Goal: Information Seeking & Learning: Learn about a topic

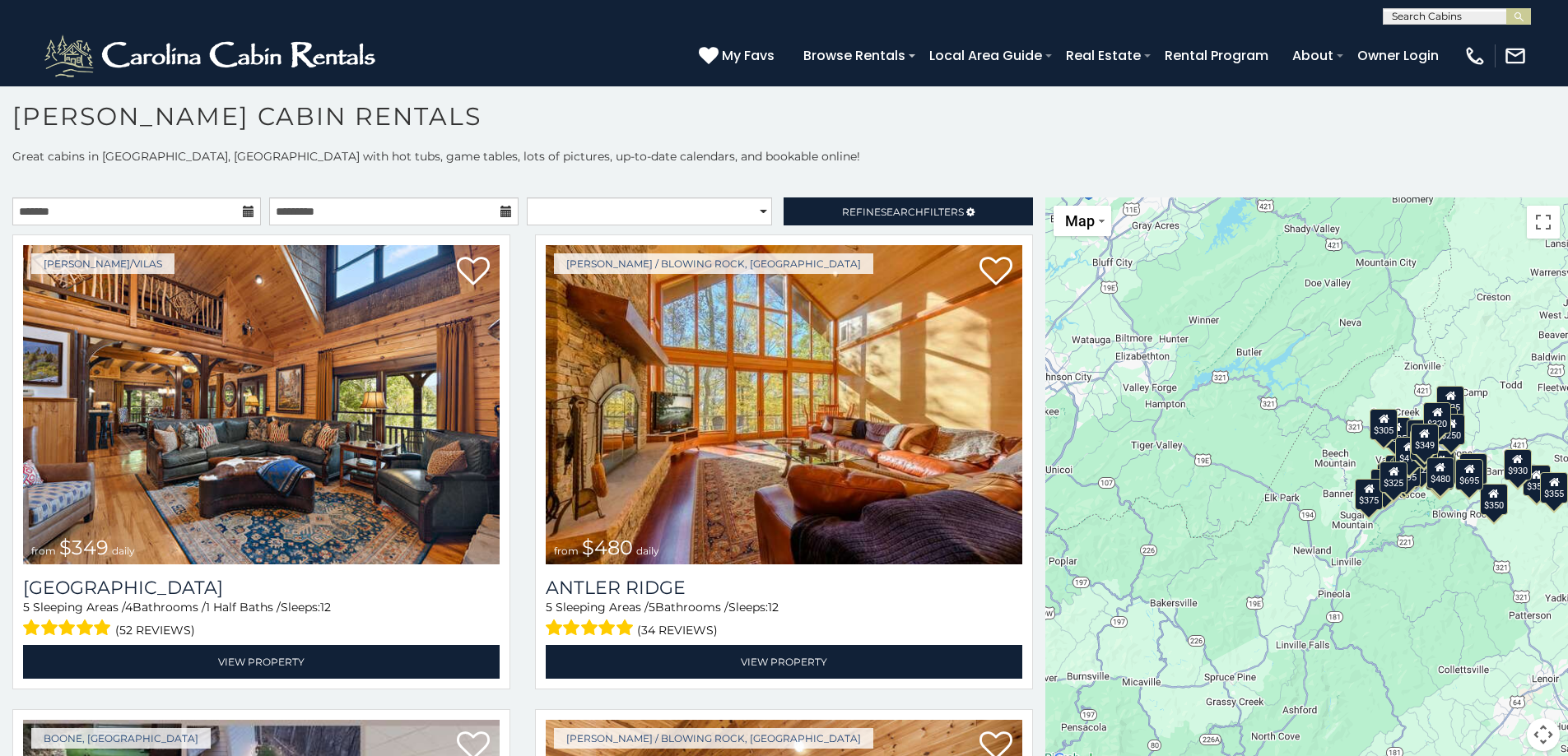
scroll to position [15, 0]
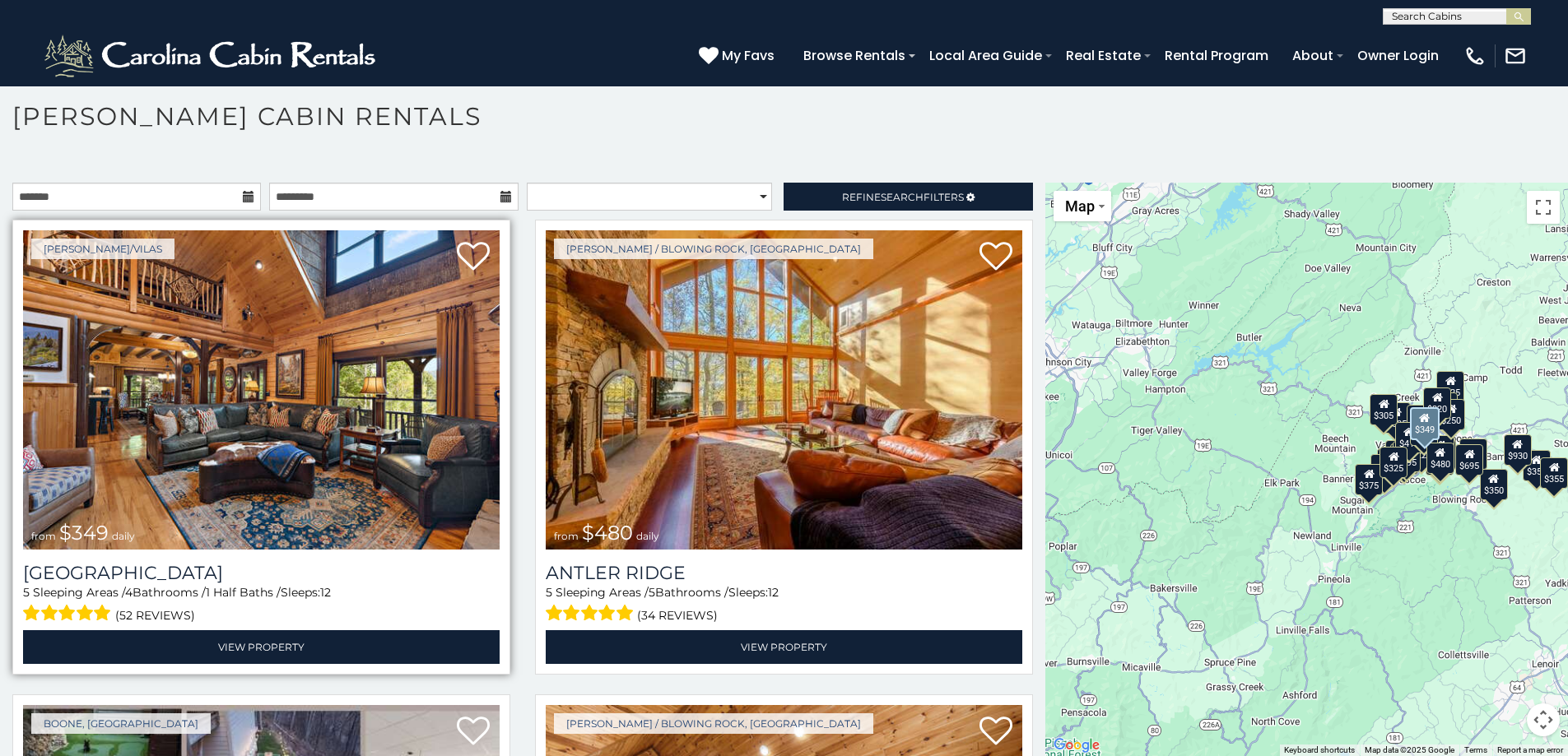
click at [221, 481] on img at bounding box center [262, 390] width 476 height 320
click at [166, 564] on h3 "[GEOGRAPHIC_DATA]" at bounding box center [262, 574] width 476 height 23
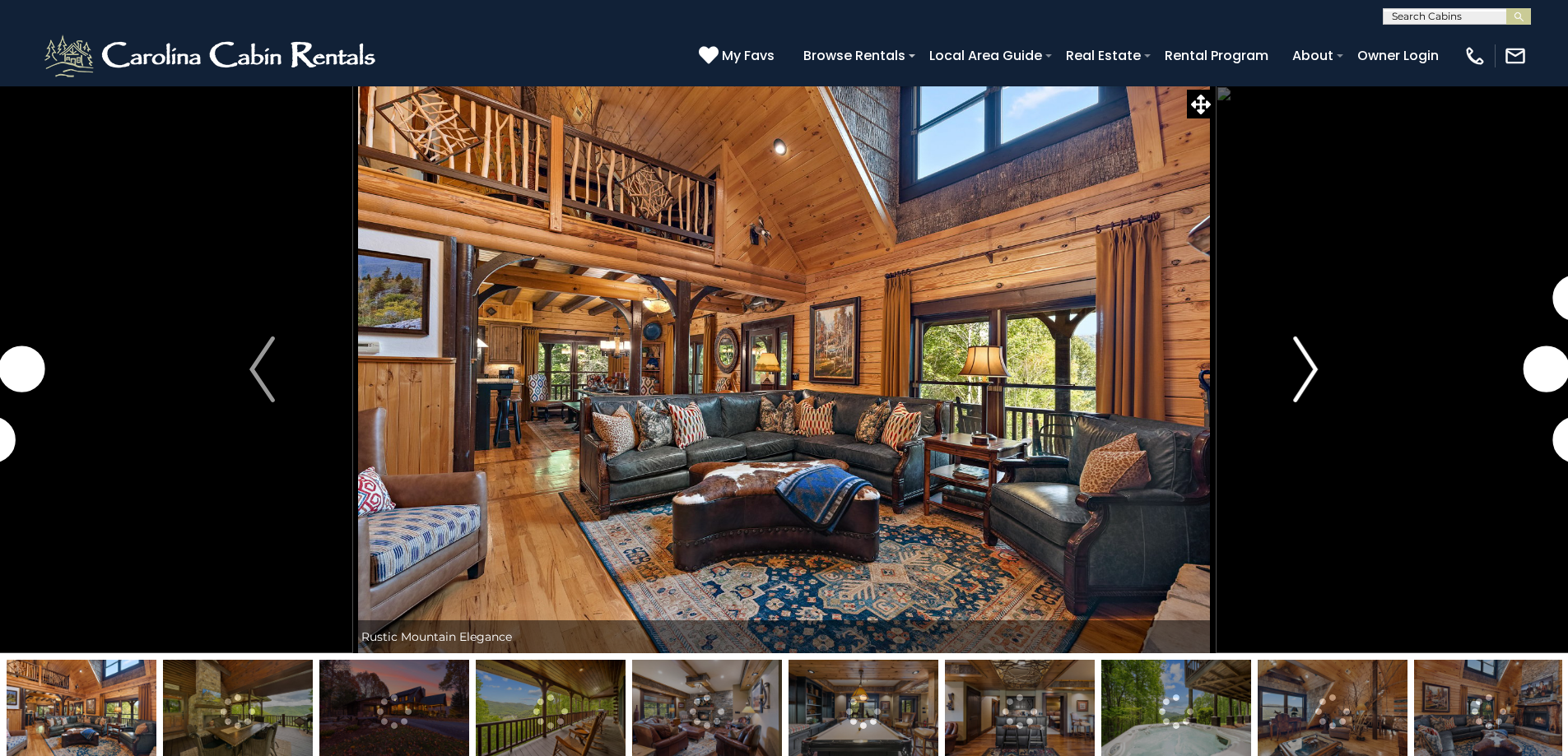
click at [1305, 367] on img "Next" at bounding box center [1306, 369] width 24 height 66
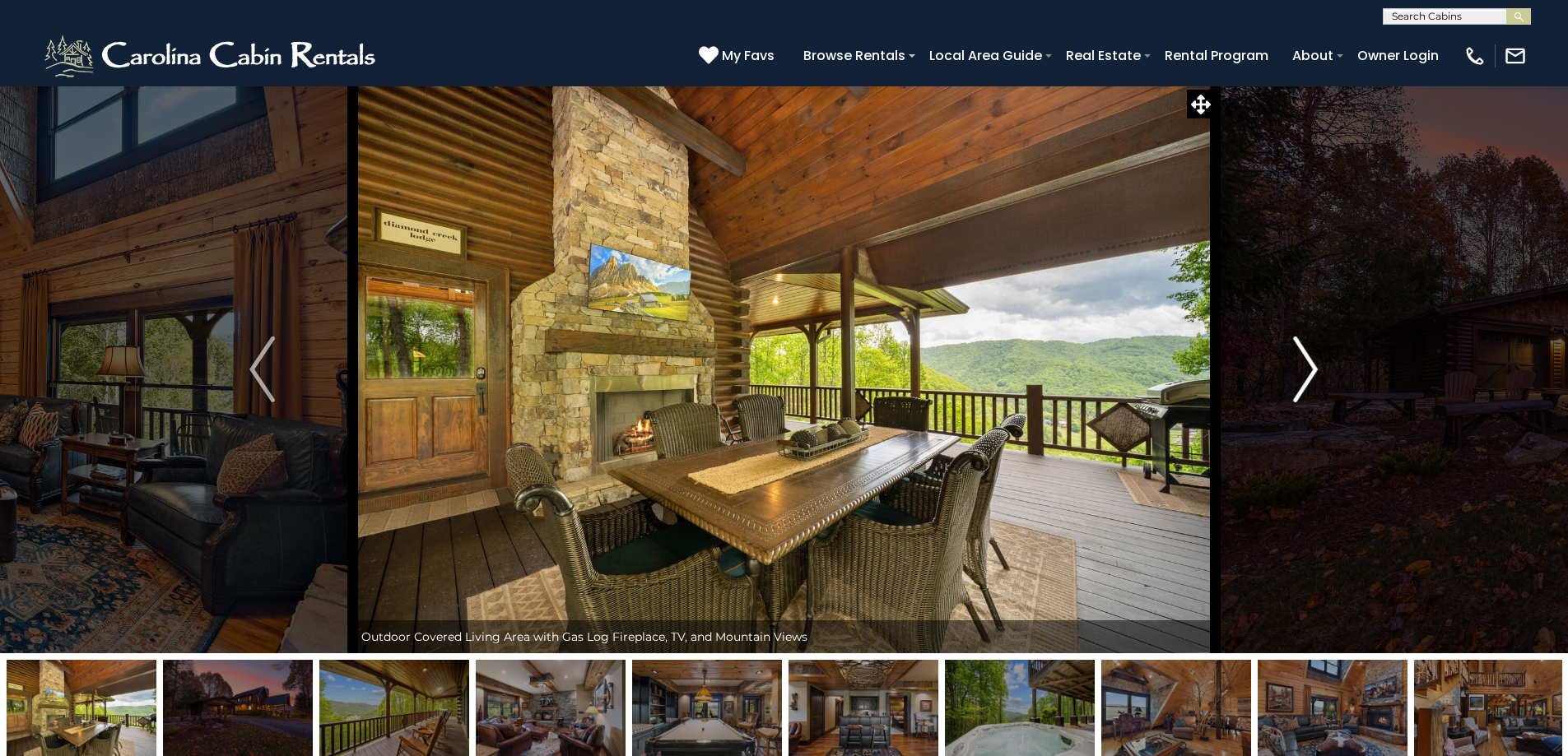
click at [1305, 367] on img "Next" at bounding box center [1306, 369] width 24 height 66
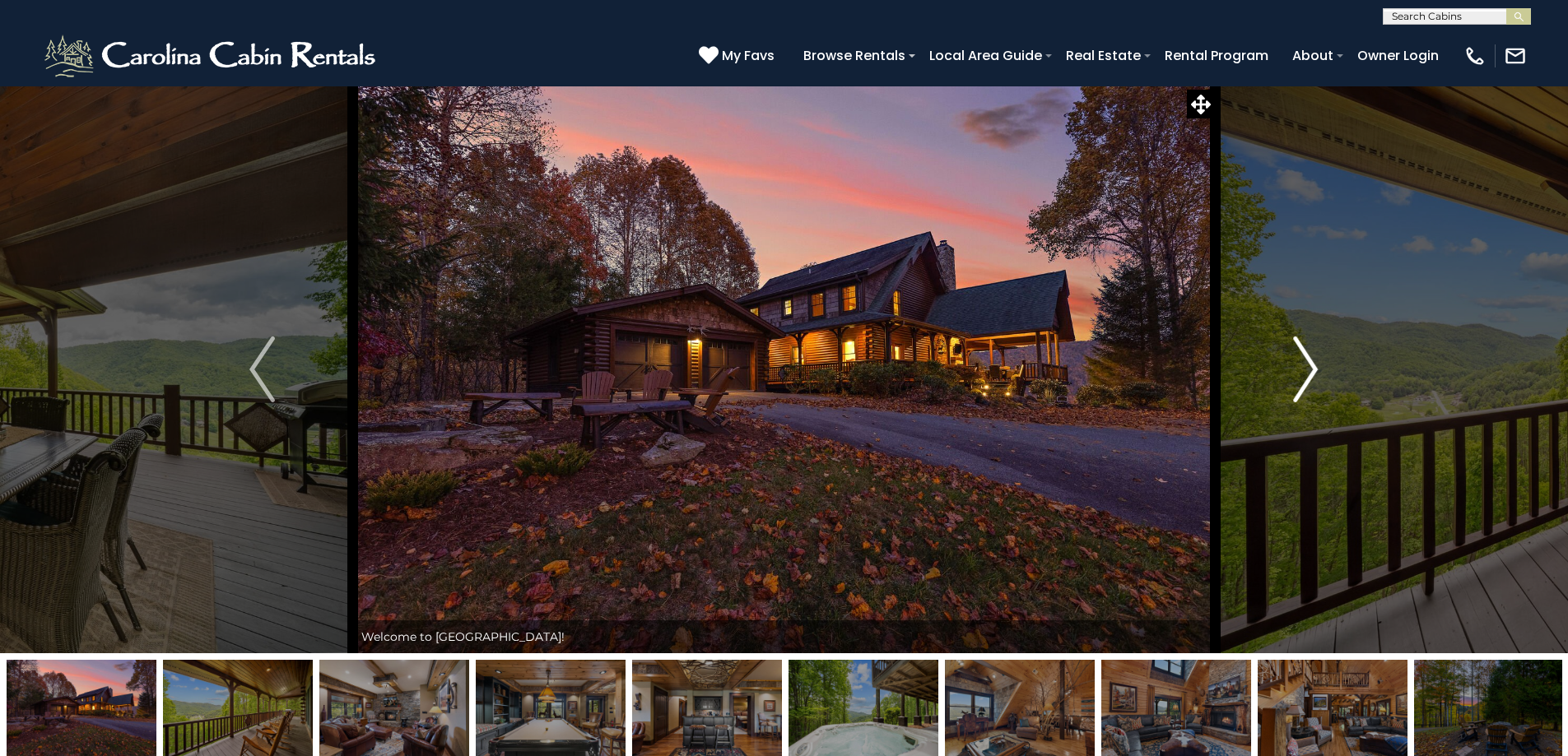
click at [1305, 367] on img "Next" at bounding box center [1306, 369] width 24 height 66
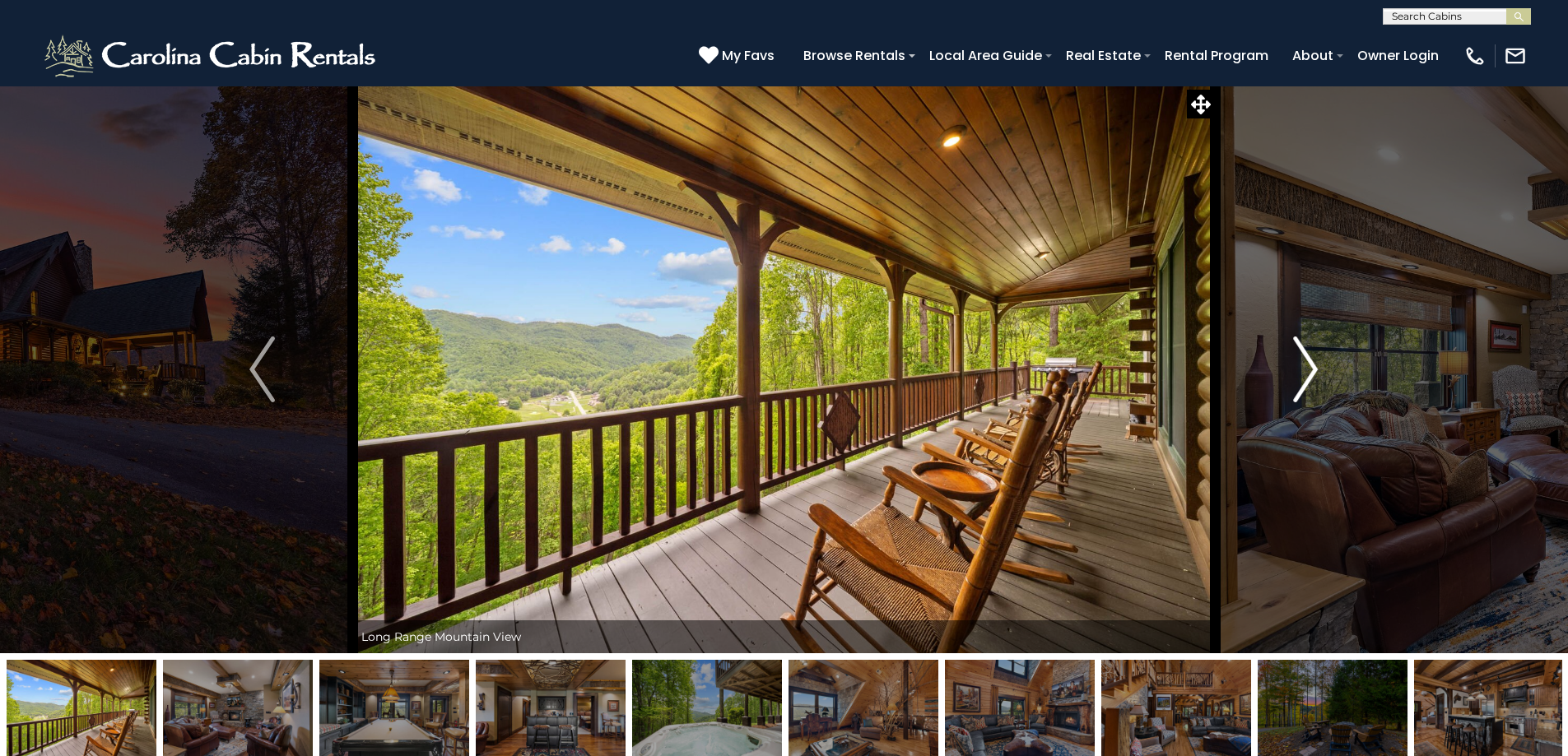
click at [1305, 367] on img "Next" at bounding box center [1306, 369] width 24 height 66
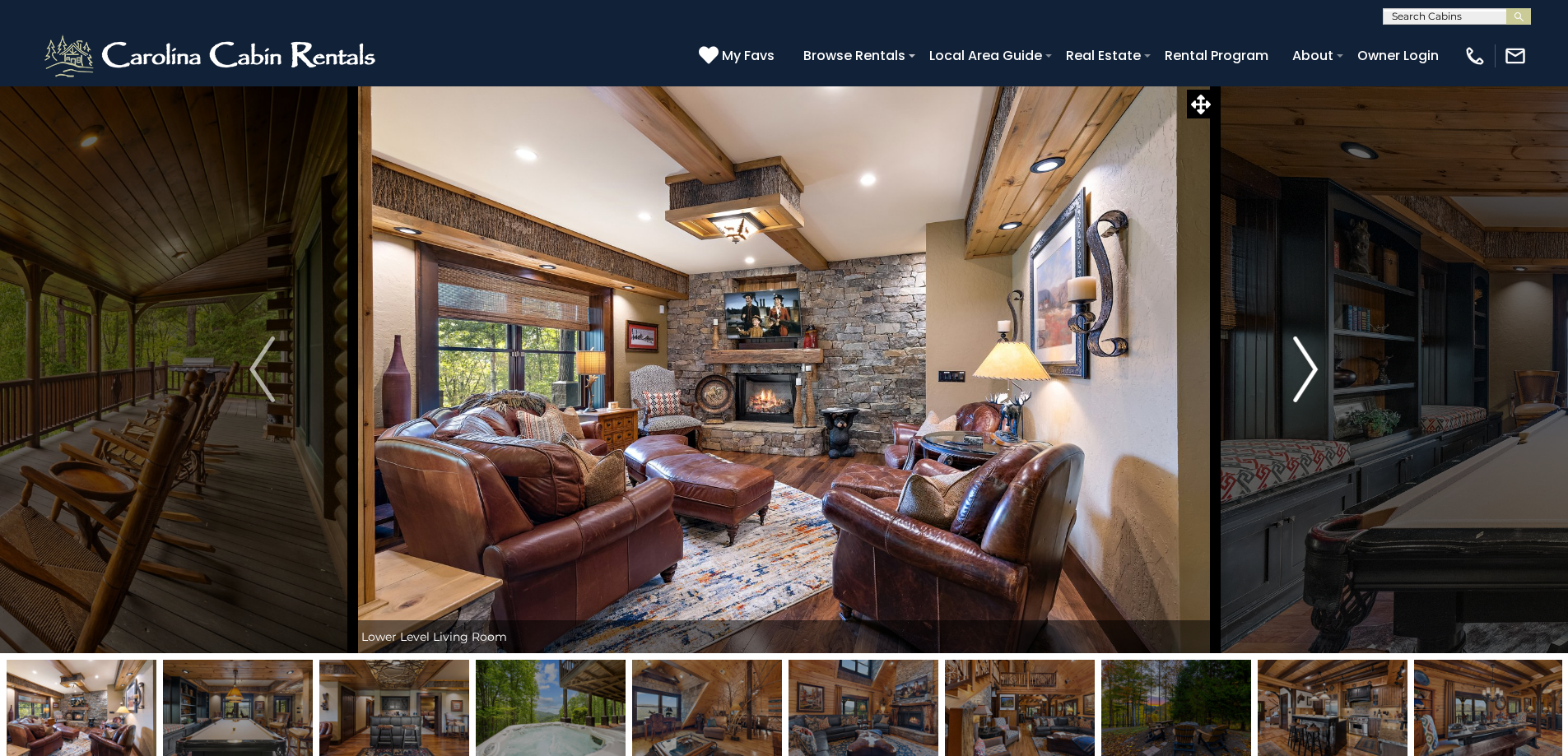
click at [1305, 367] on img "Next" at bounding box center [1306, 369] width 24 height 66
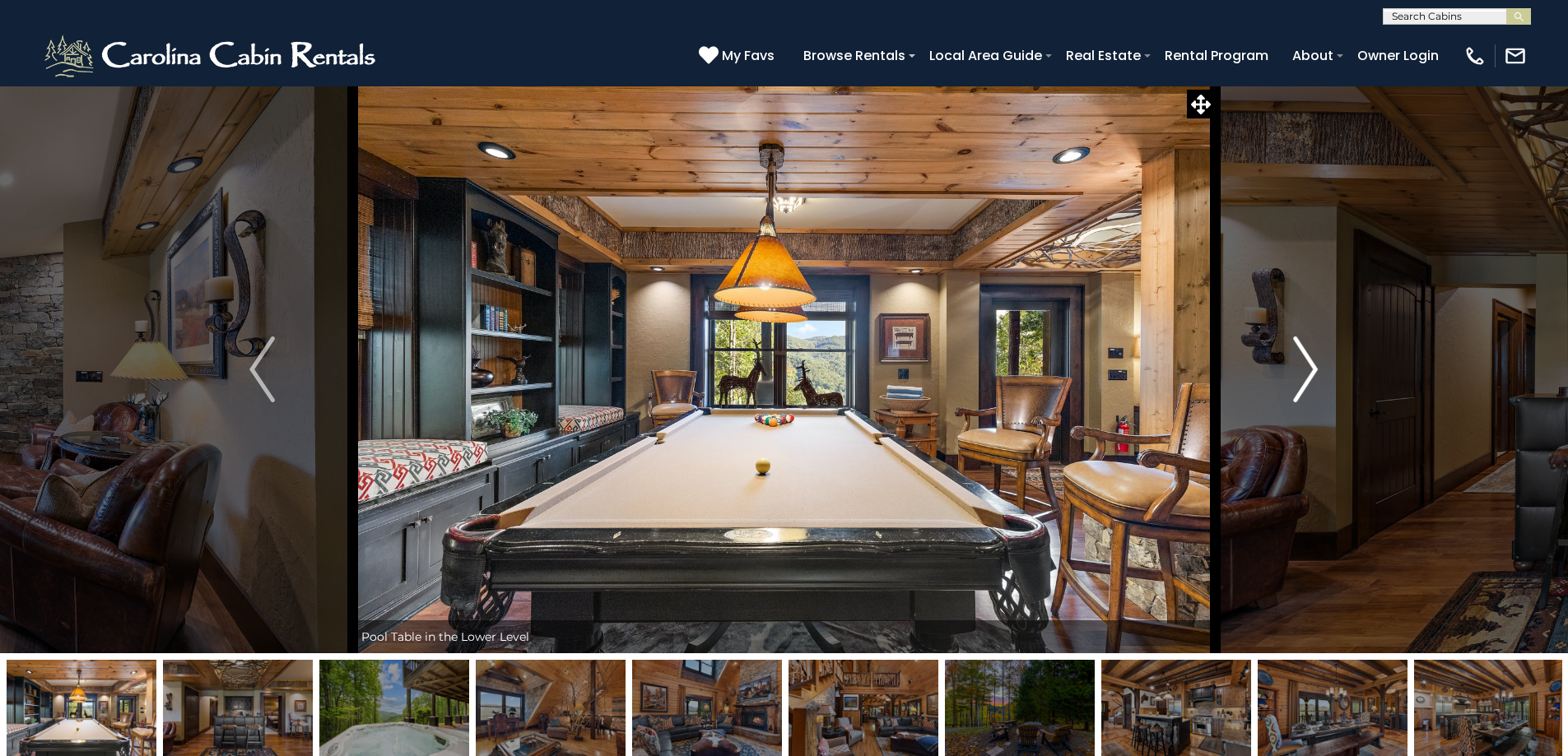
click at [1305, 367] on img "Next" at bounding box center [1306, 369] width 24 height 66
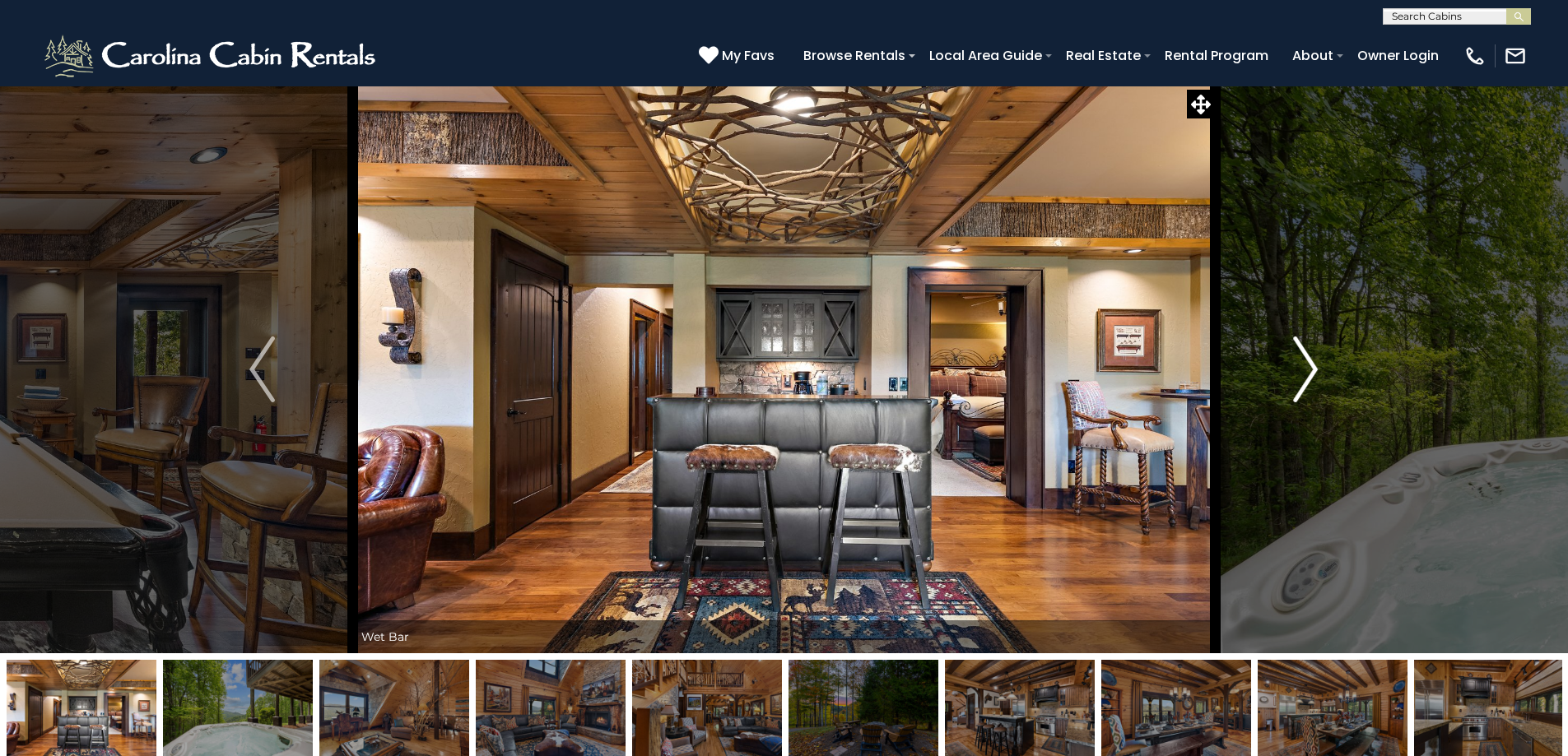
click at [1305, 367] on img "Next" at bounding box center [1306, 369] width 24 height 66
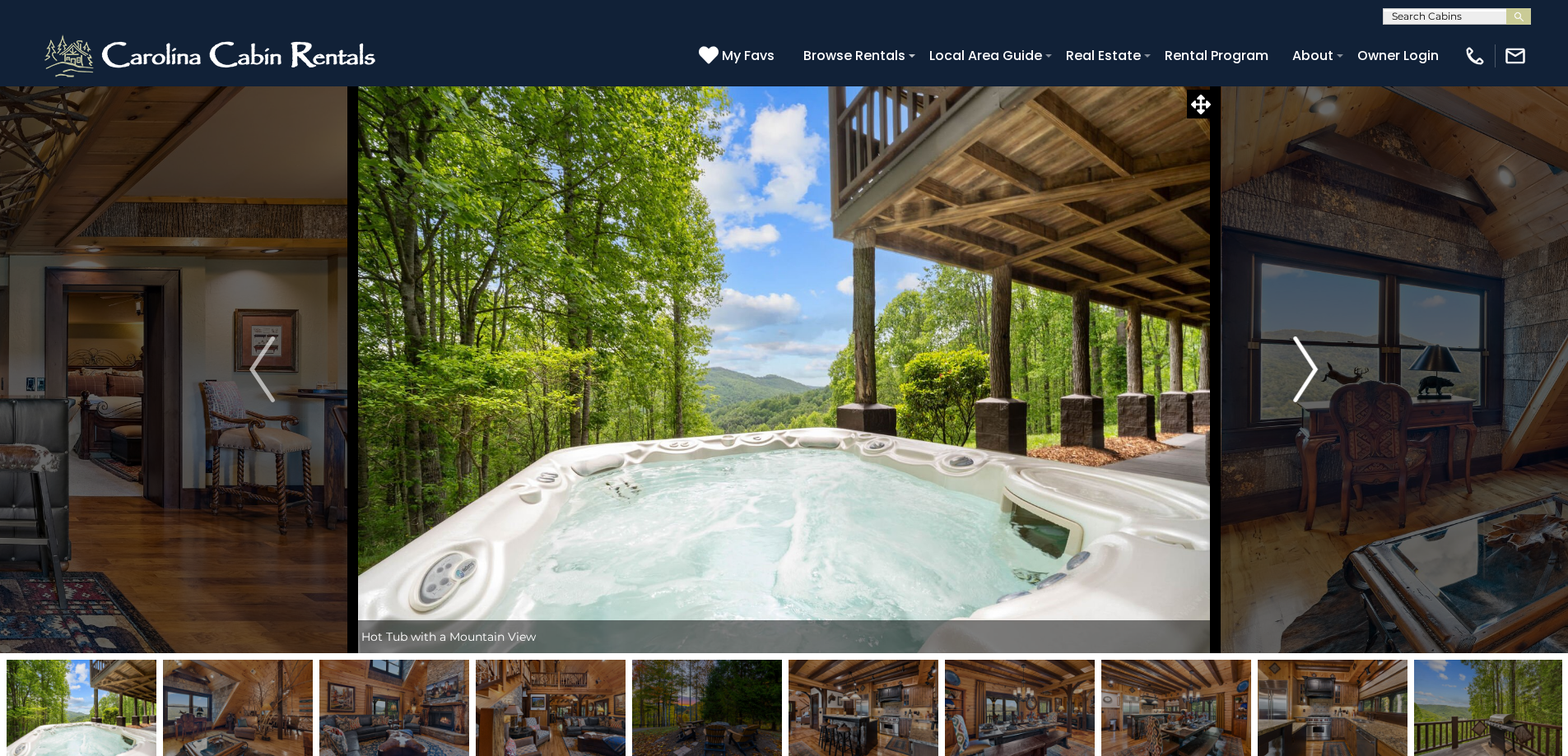
click at [1305, 367] on img "Next" at bounding box center [1306, 369] width 24 height 66
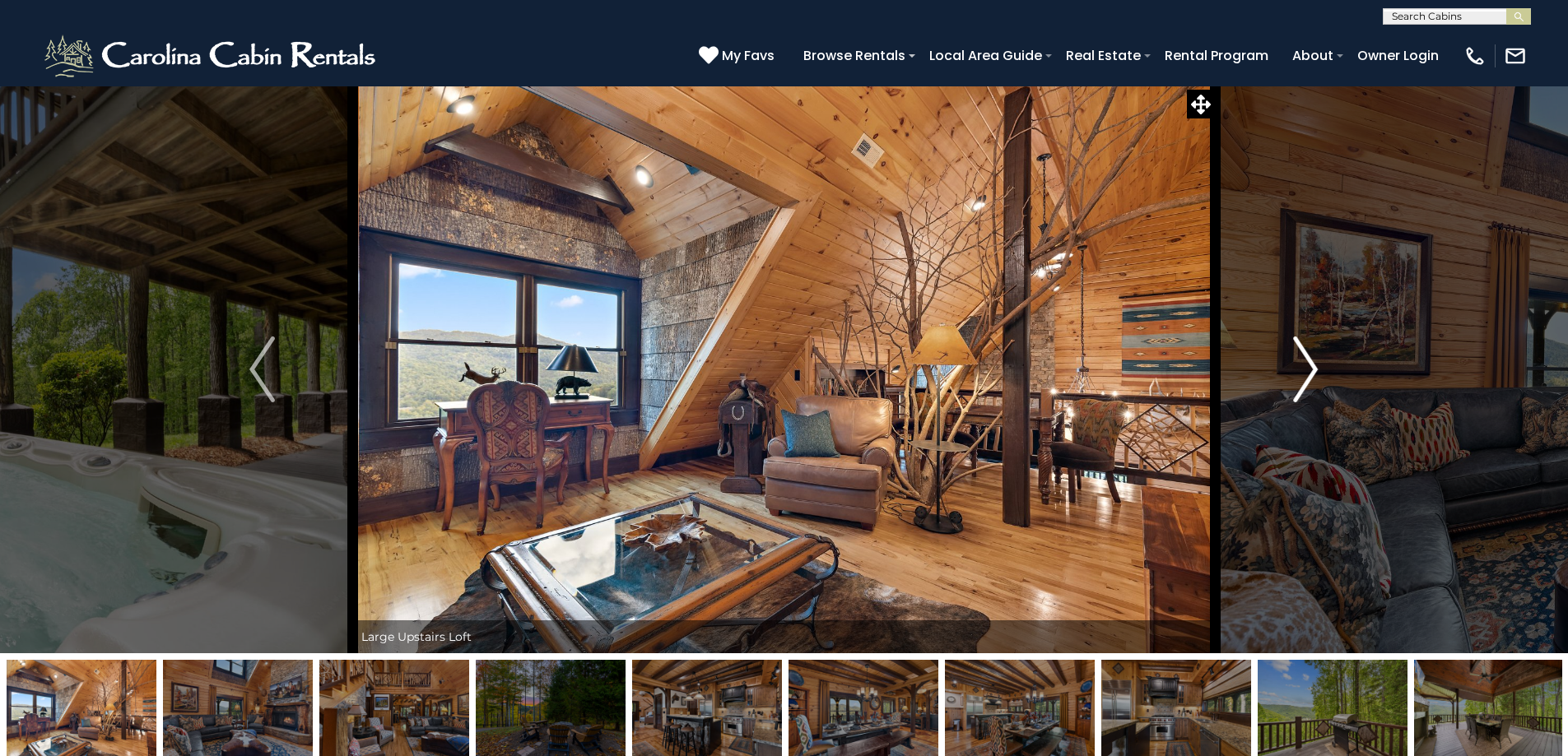
click at [1305, 367] on img "Next" at bounding box center [1306, 369] width 24 height 66
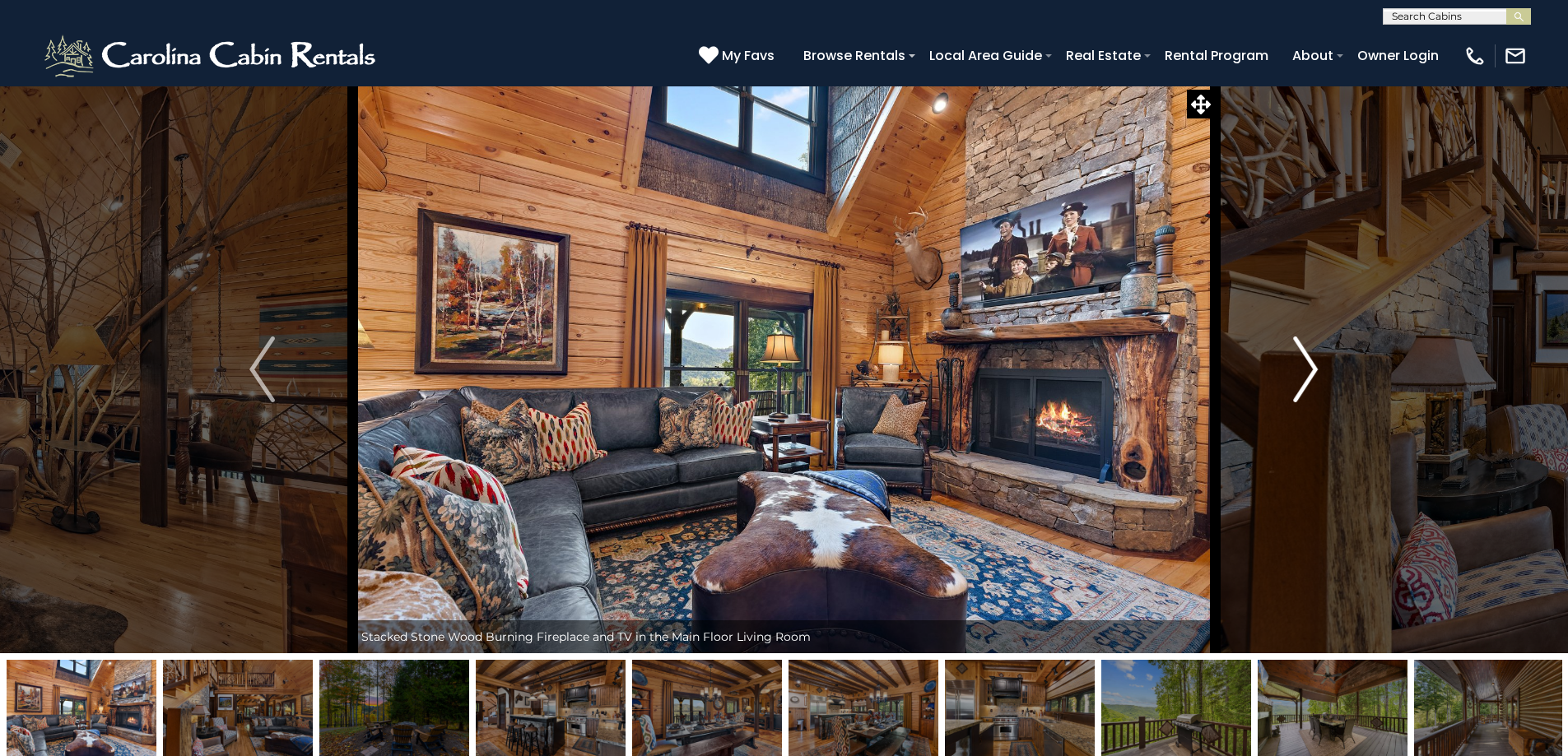
click at [1305, 367] on img "Next" at bounding box center [1306, 369] width 24 height 66
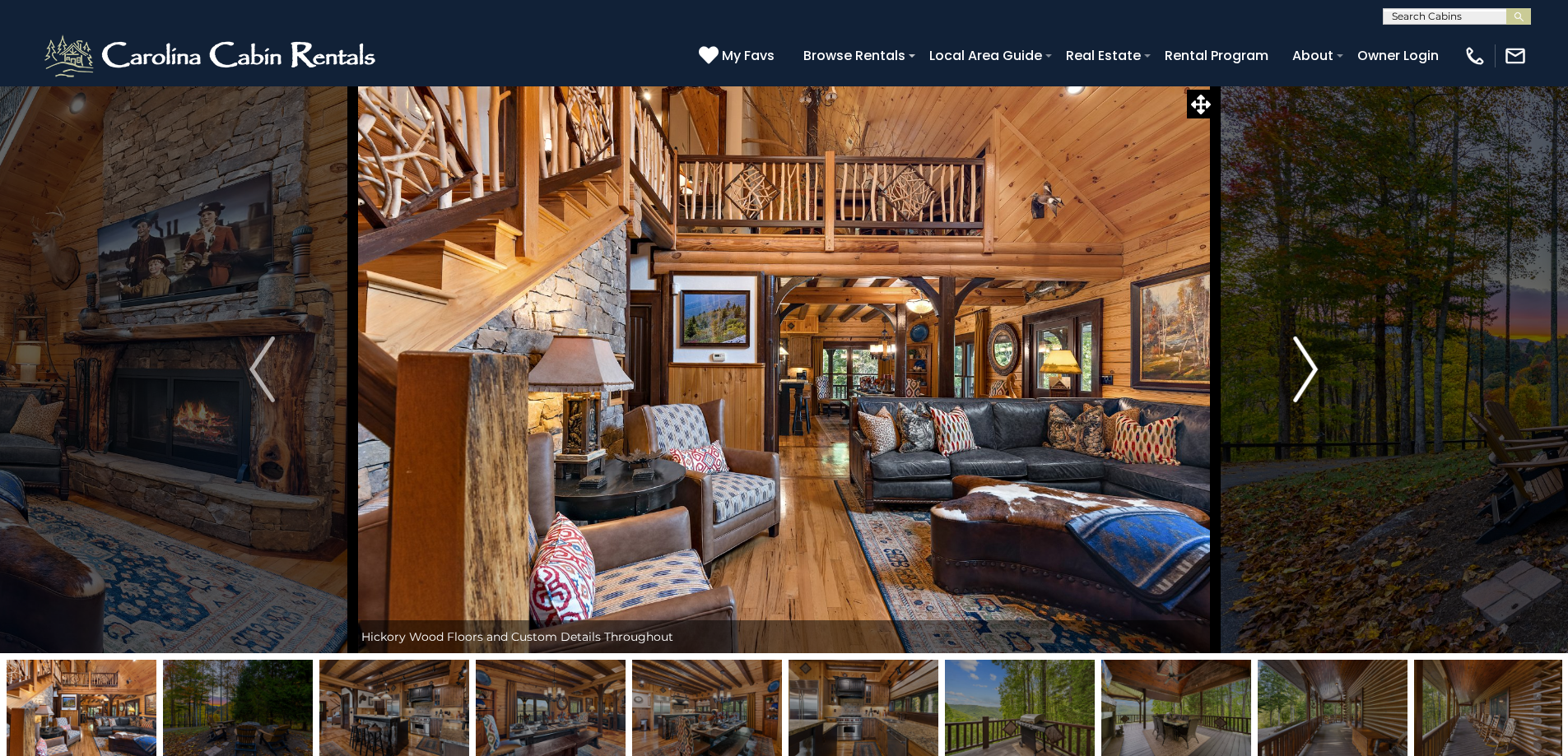
click at [1305, 367] on img "Next" at bounding box center [1306, 369] width 24 height 66
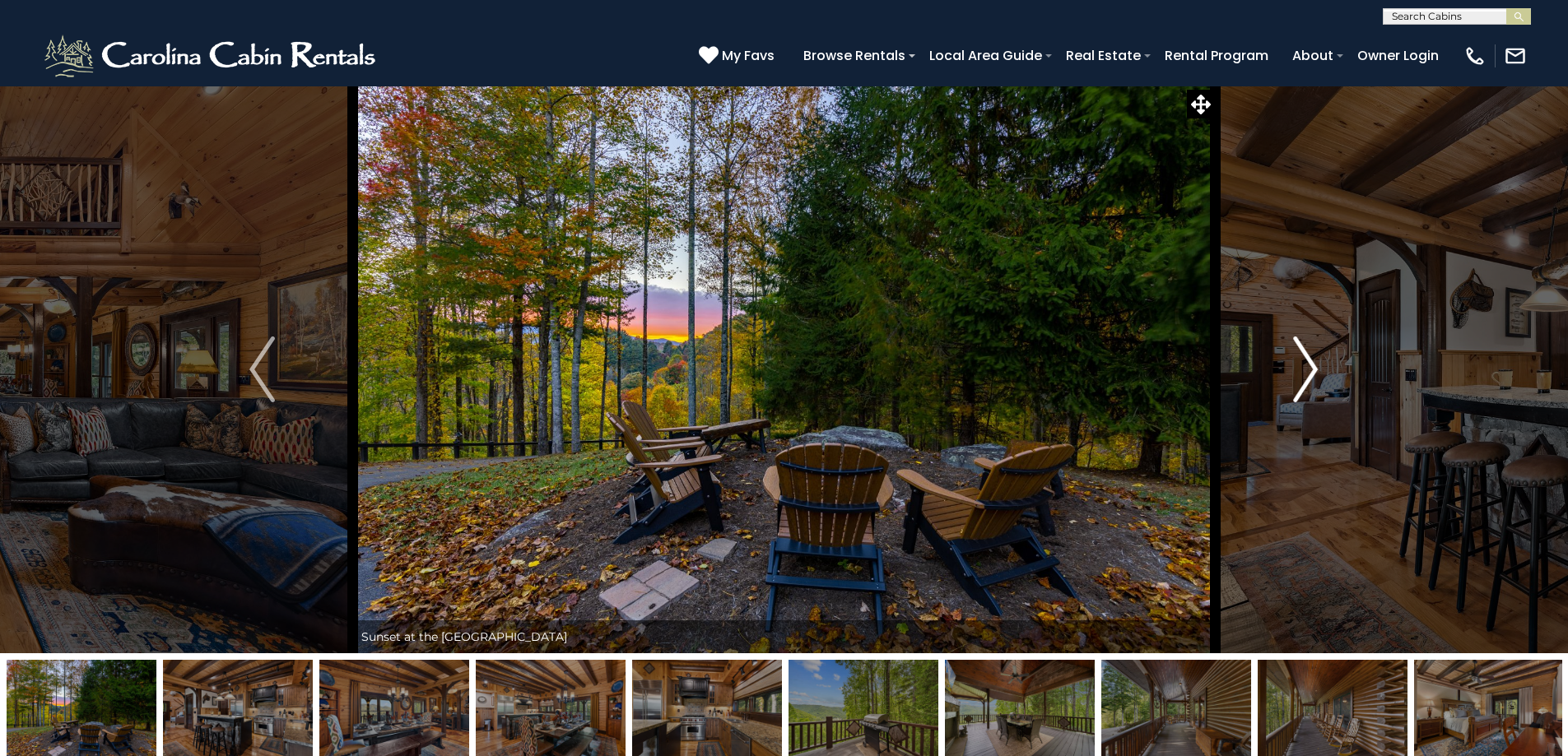
click at [1305, 367] on img "Next" at bounding box center [1306, 369] width 24 height 66
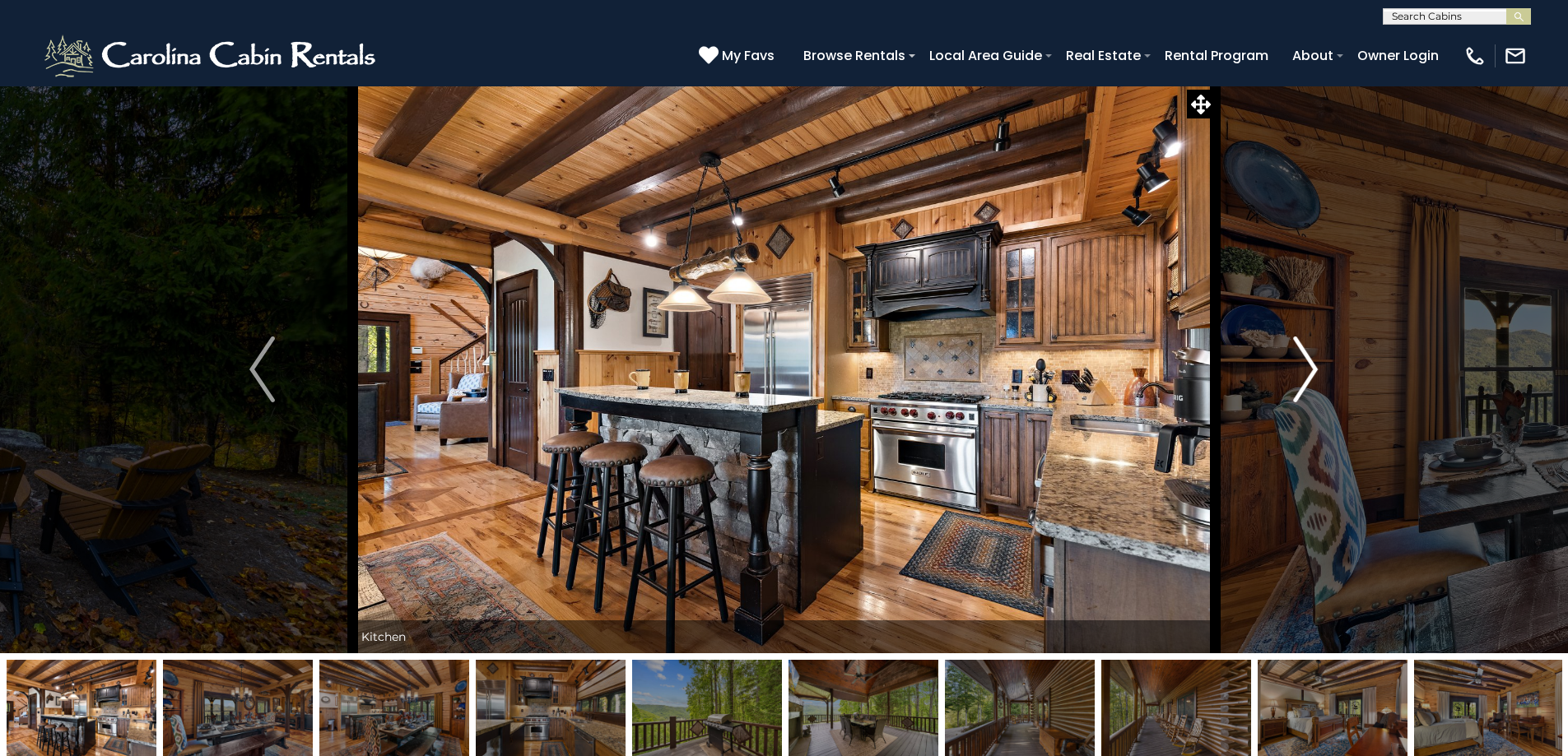
click at [1305, 367] on img "Next" at bounding box center [1306, 369] width 24 height 66
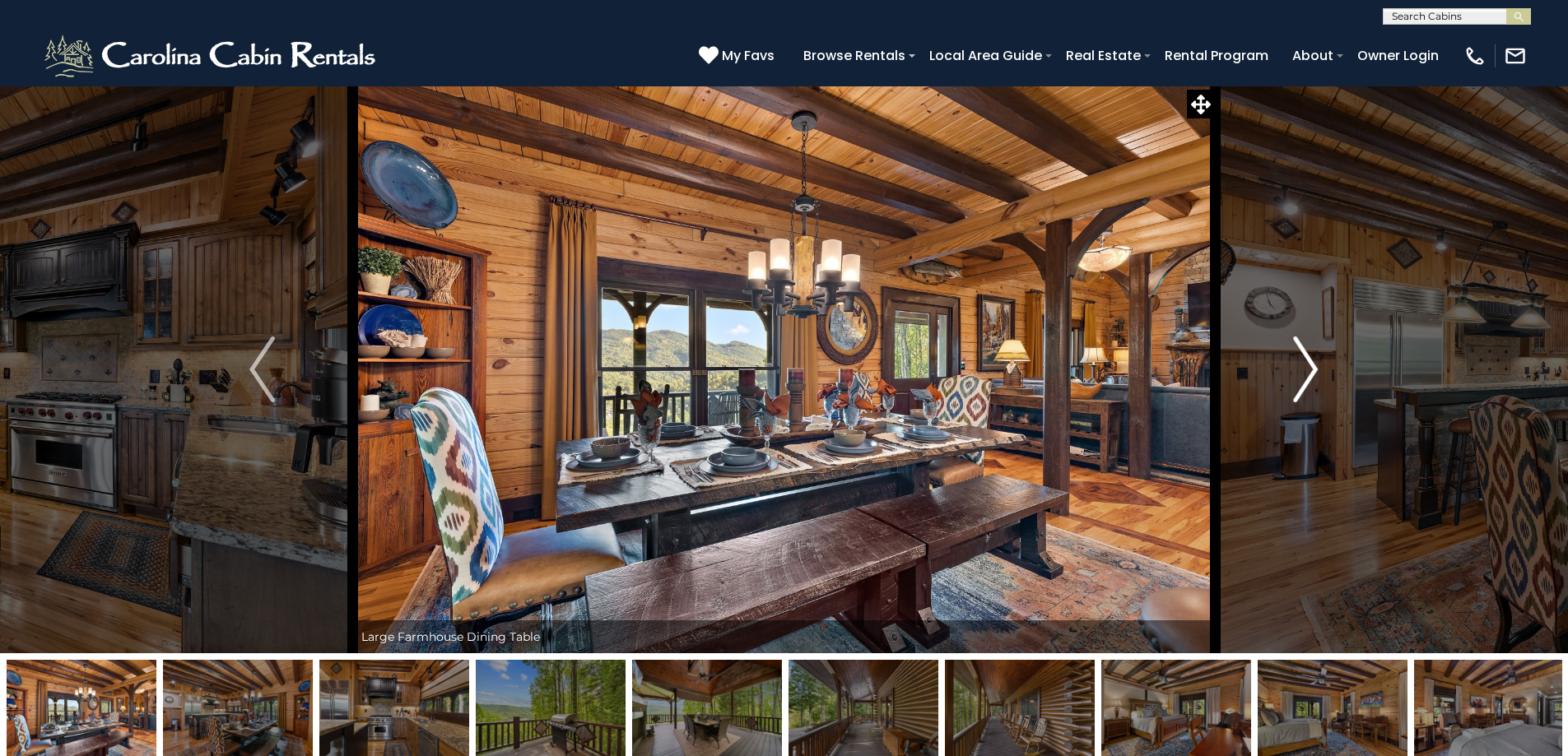
click at [1305, 367] on img "Next" at bounding box center [1306, 369] width 24 height 66
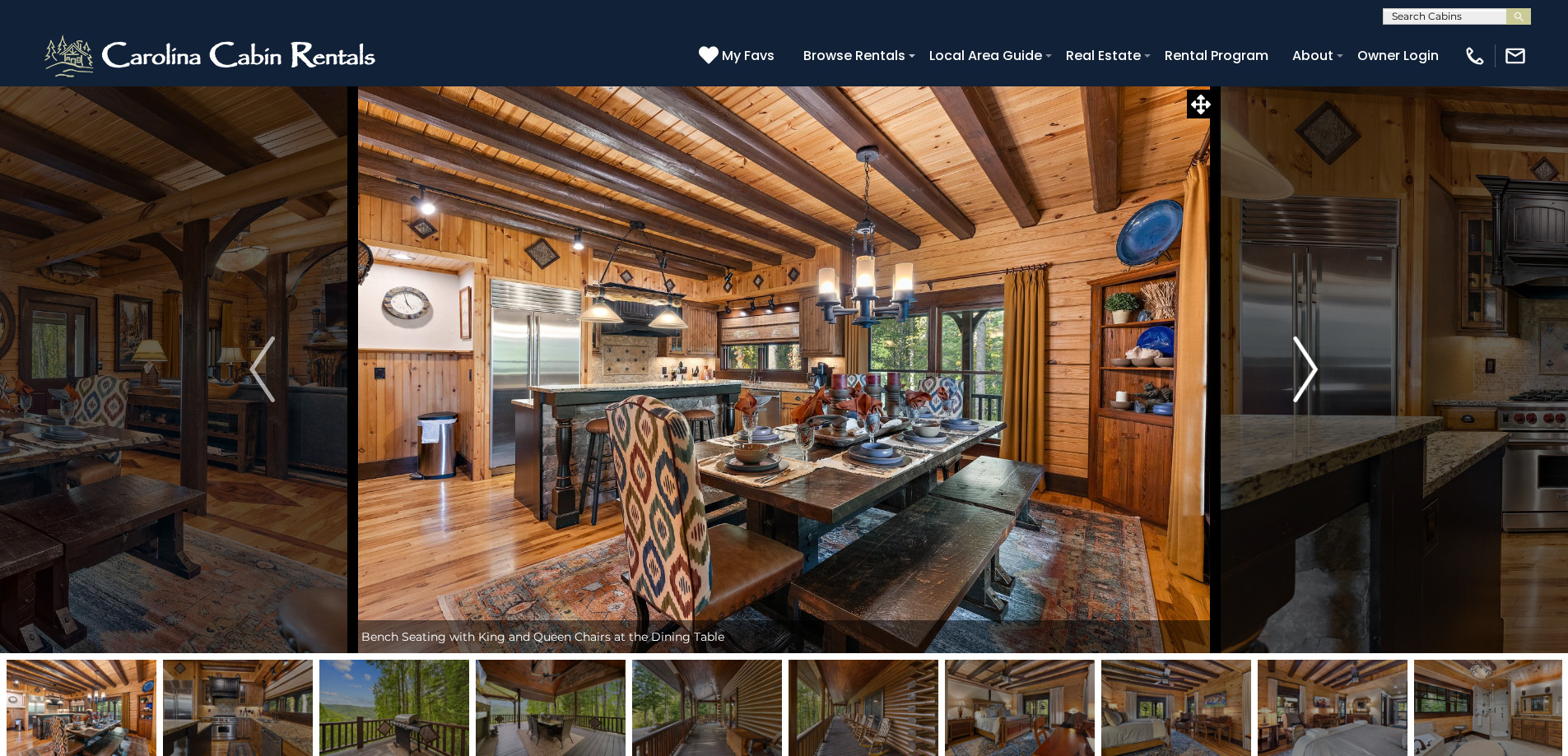
click at [1305, 367] on img "Next" at bounding box center [1306, 369] width 24 height 66
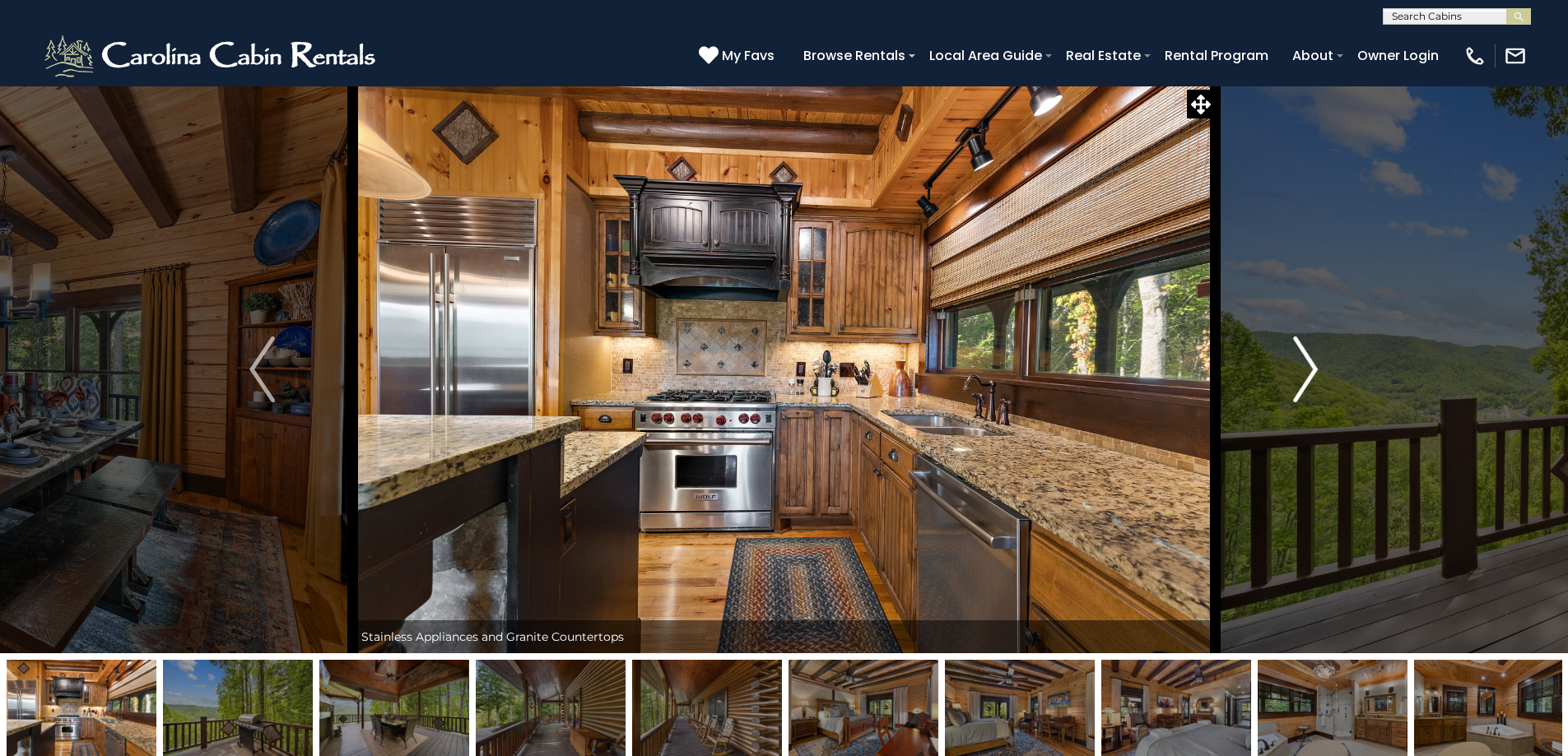
click at [1305, 367] on img "Next" at bounding box center [1306, 369] width 24 height 66
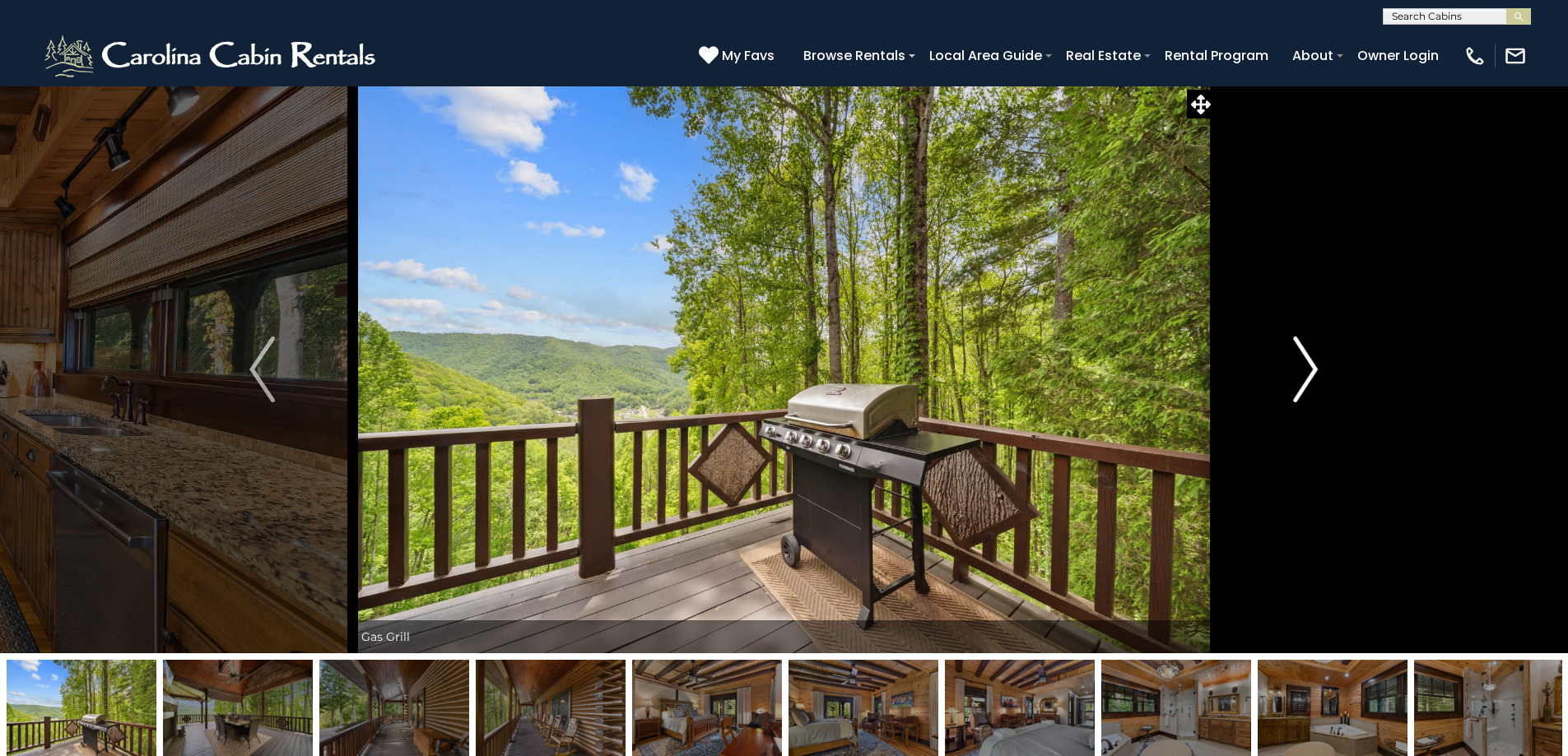
click at [1305, 367] on img "Next" at bounding box center [1306, 369] width 24 height 66
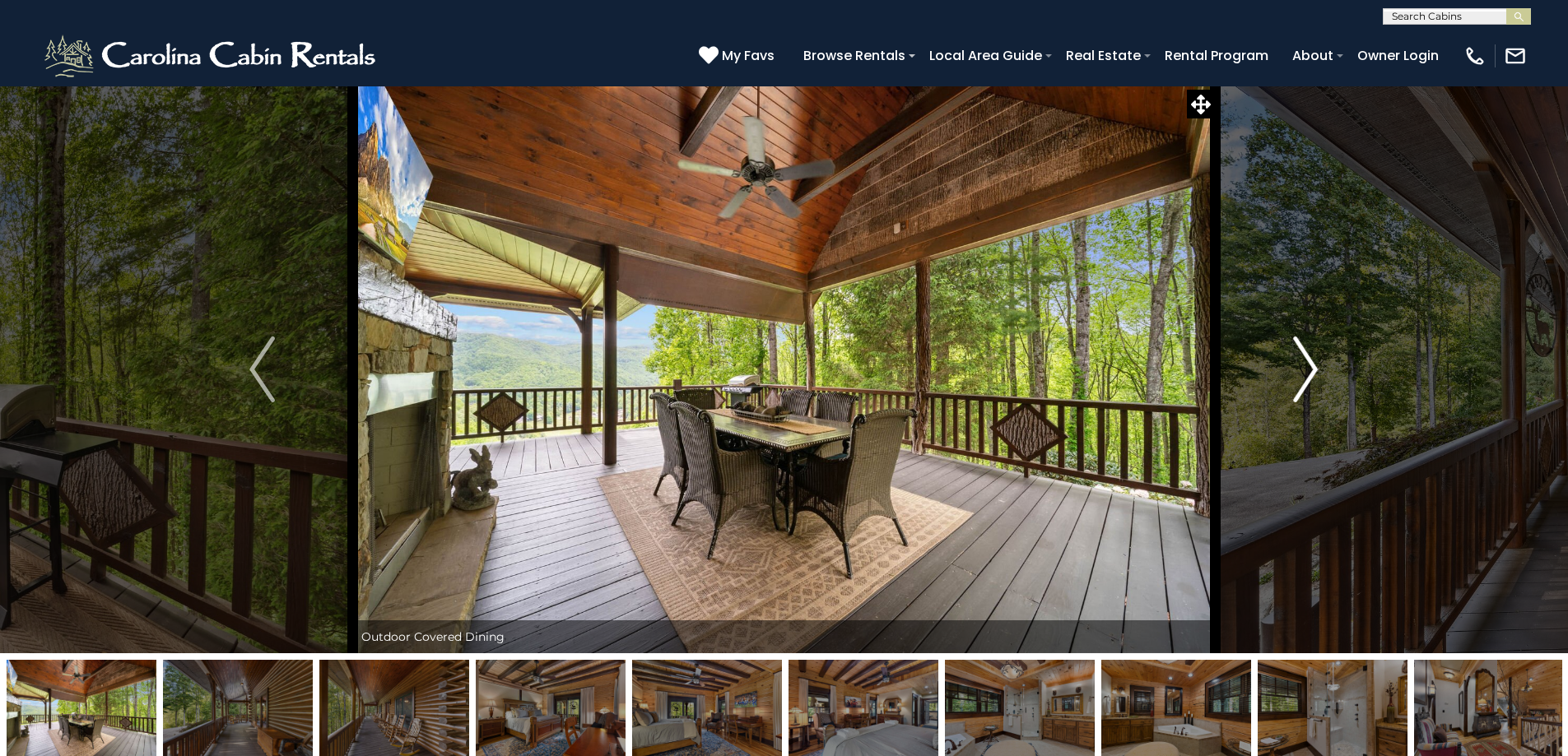
click at [1305, 367] on img "Next" at bounding box center [1306, 369] width 24 height 66
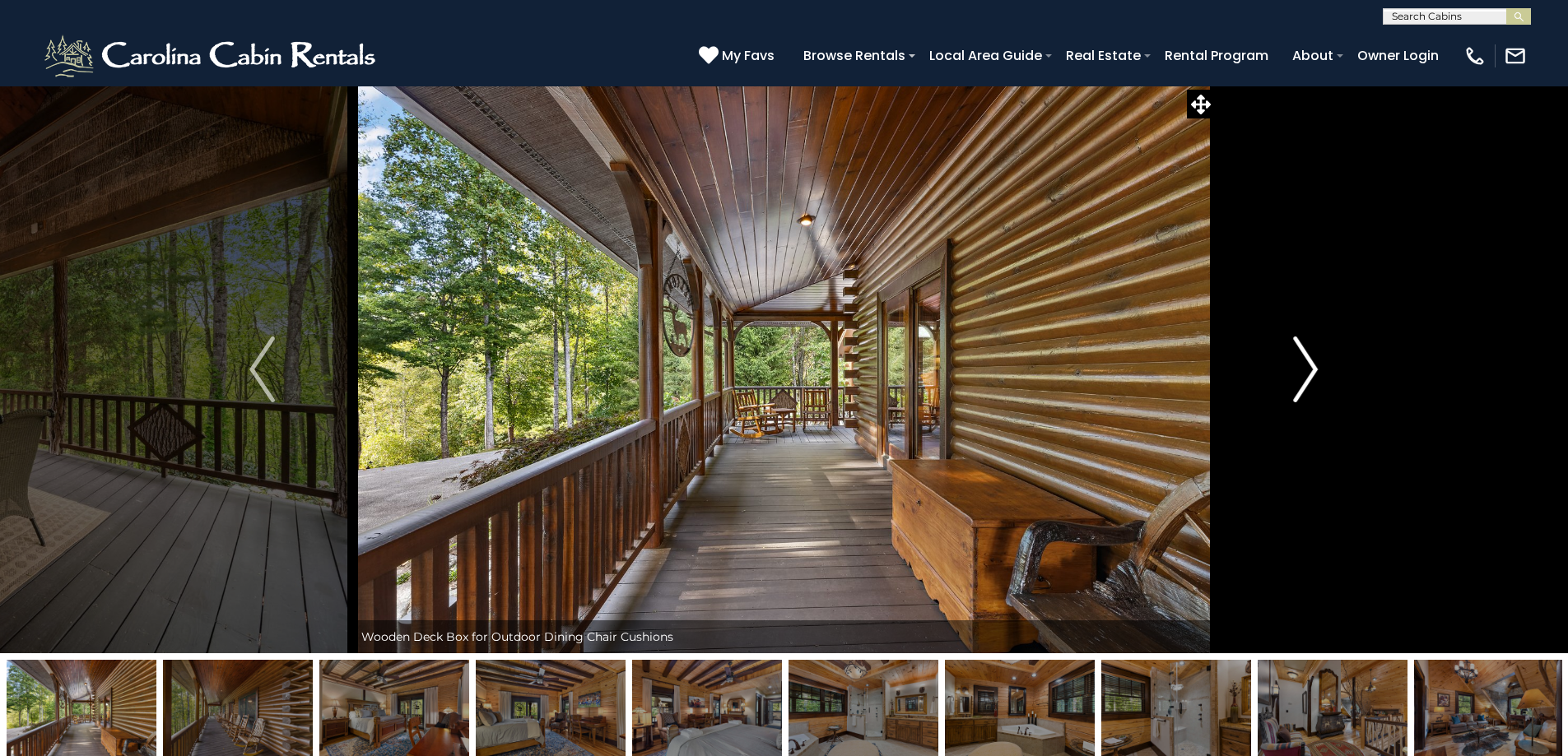
click at [1305, 367] on img "Next" at bounding box center [1306, 369] width 24 height 66
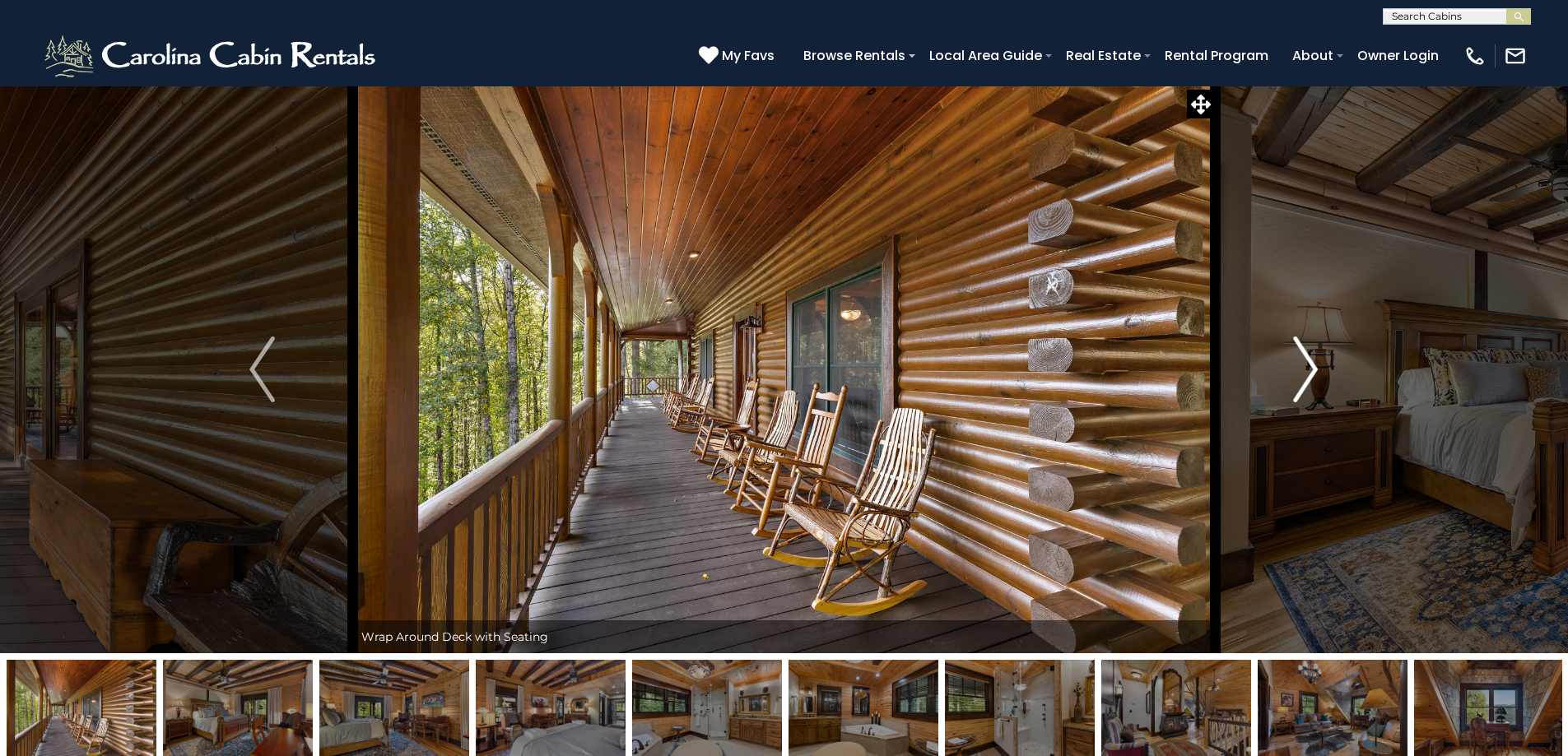
click at [1305, 367] on img "Next" at bounding box center [1306, 369] width 24 height 66
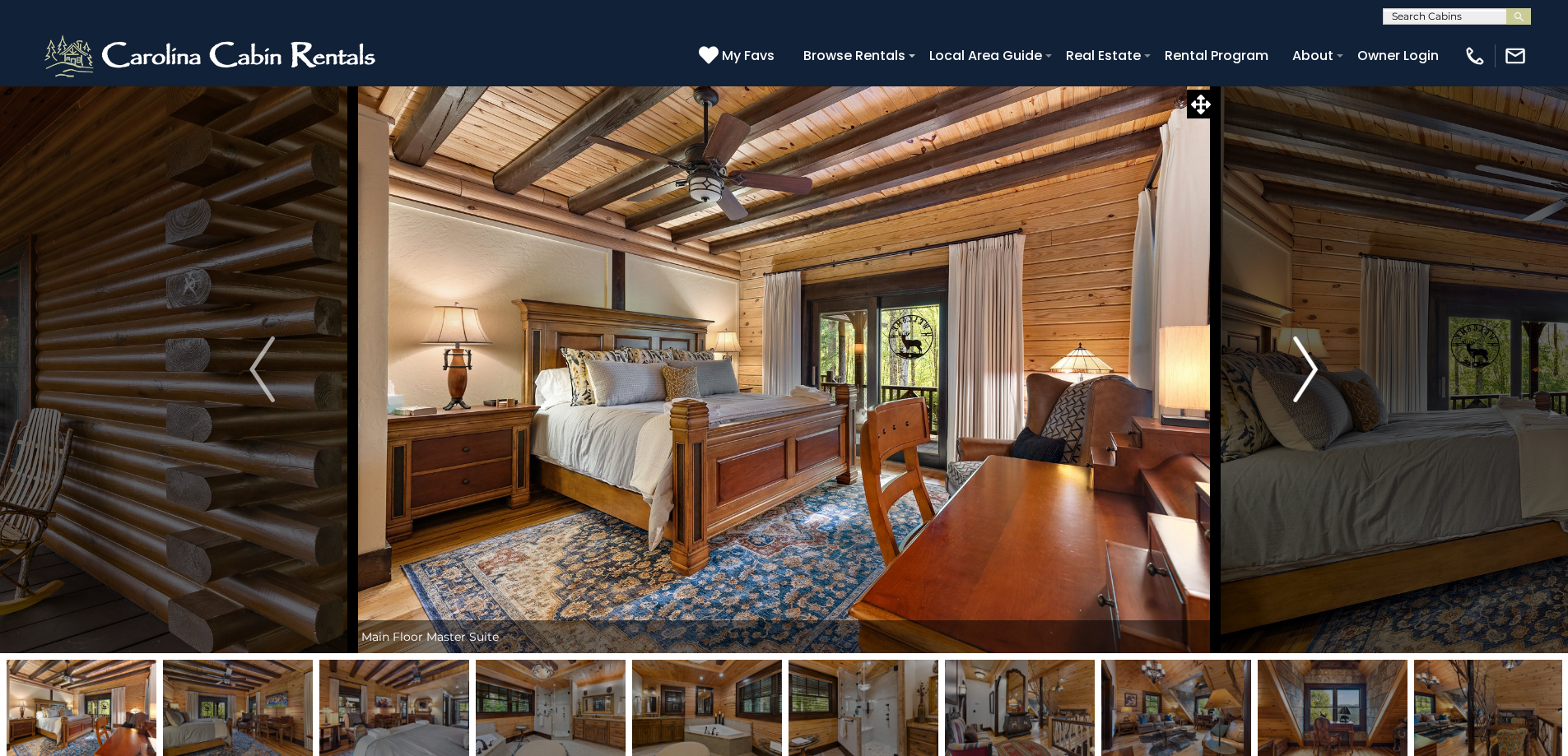
click at [1305, 367] on img "Next" at bounding box center [1306, 369] width 24 height 66
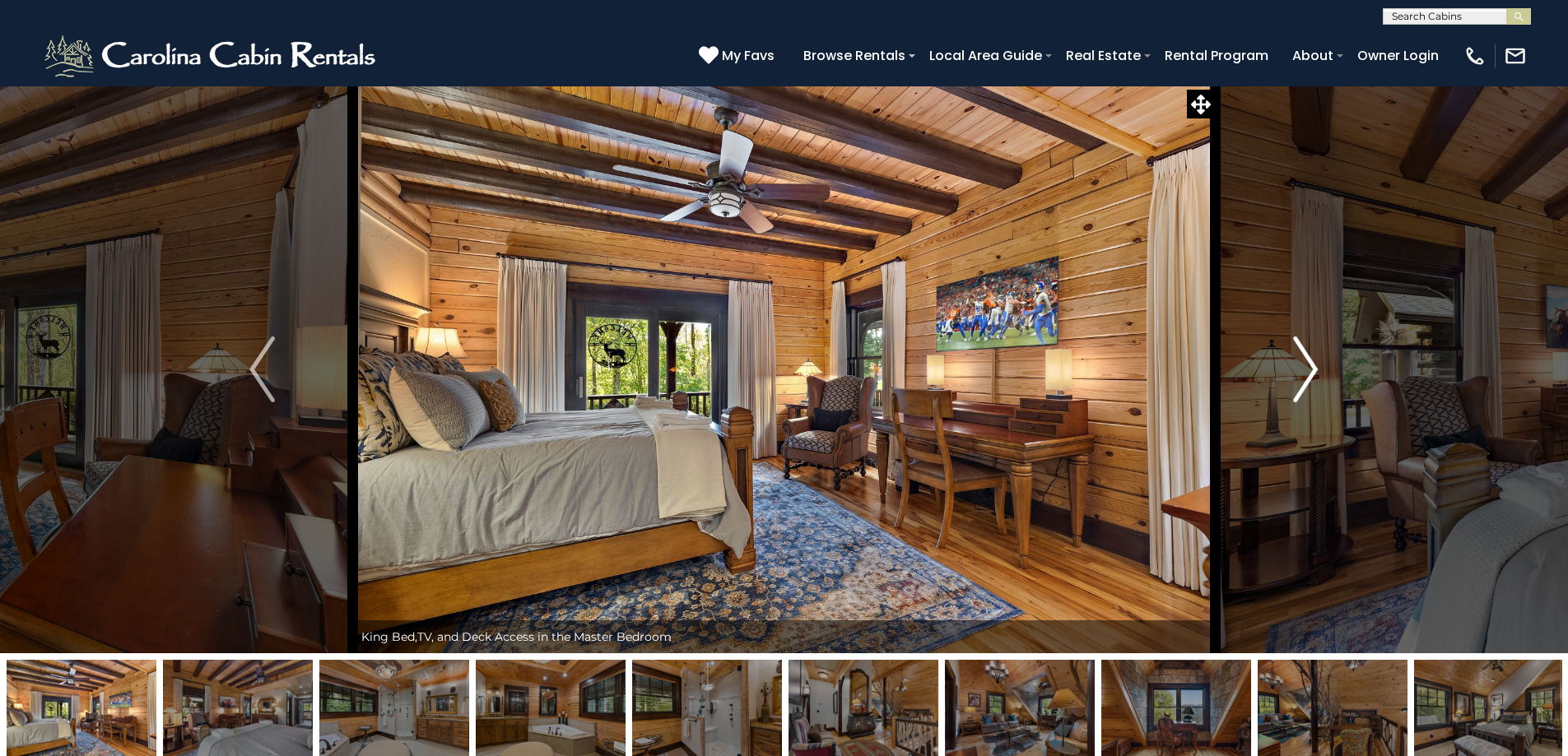
click at [1305, 367] on img "Next" at bounding box center [1306, 369] width 24 height 66
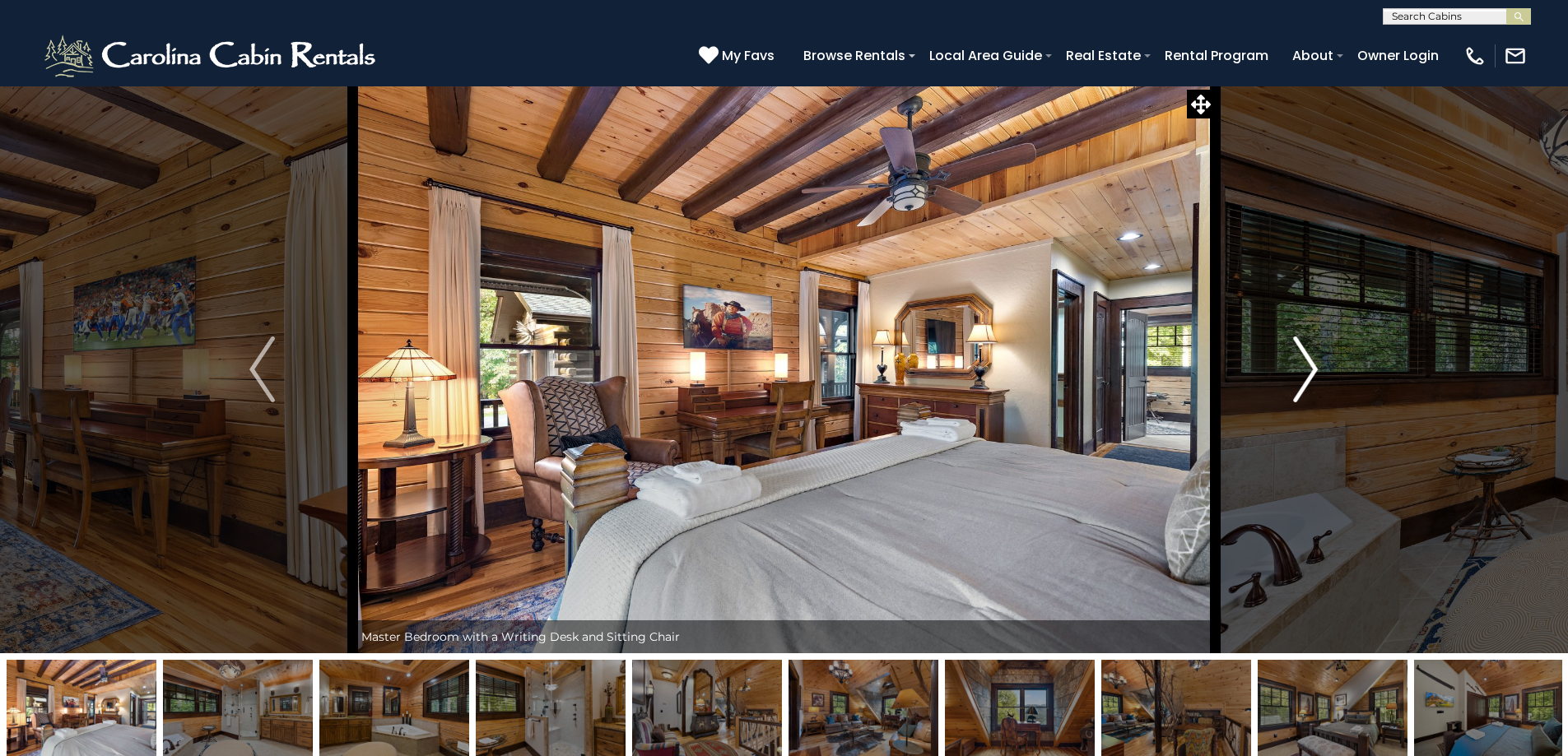
click at [1305, 367] on img "Next" at bounding box center [1306, 369] width 24 height 66
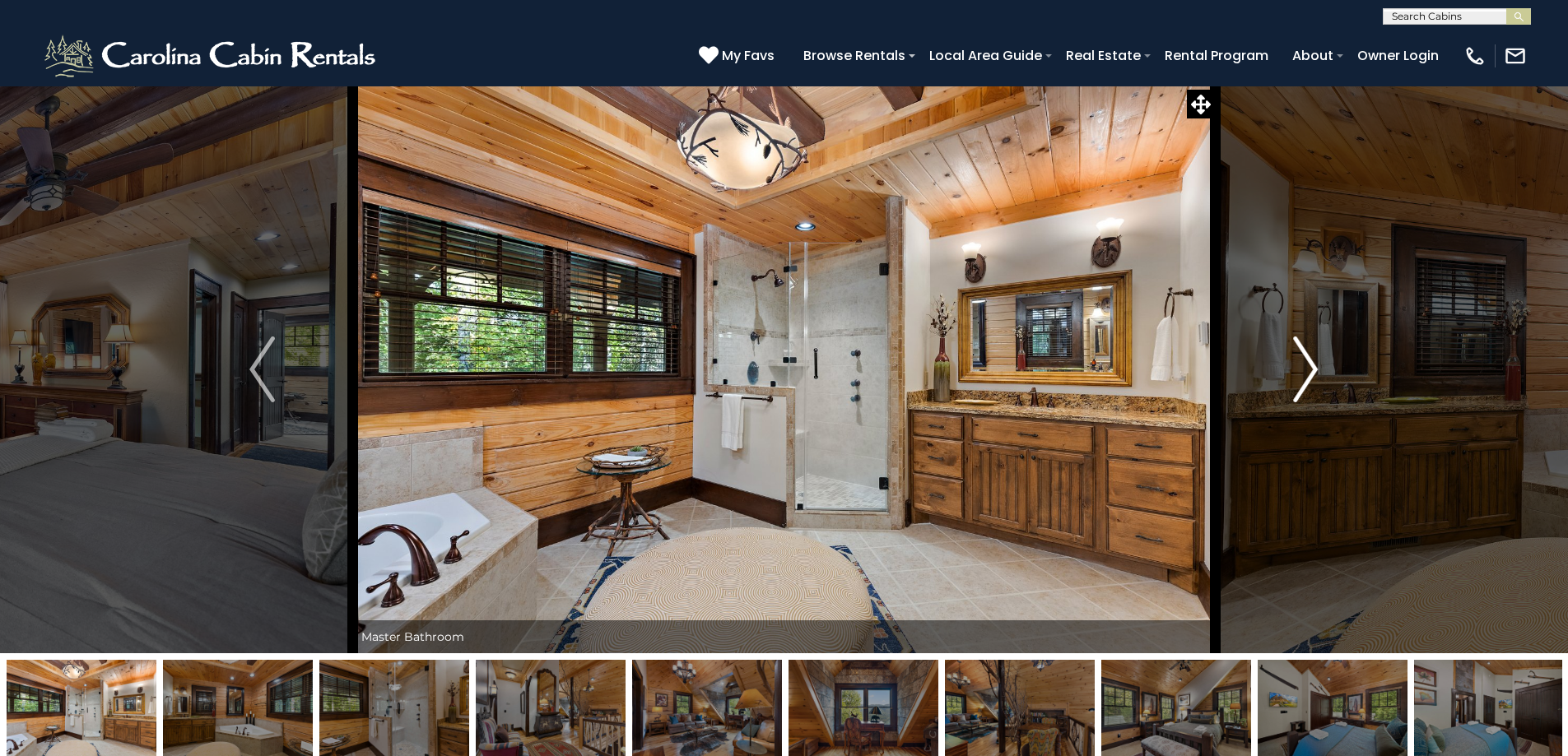
click at [1305, 367] on img "Next" at bounding box center [1306, 369] width 24 height 66
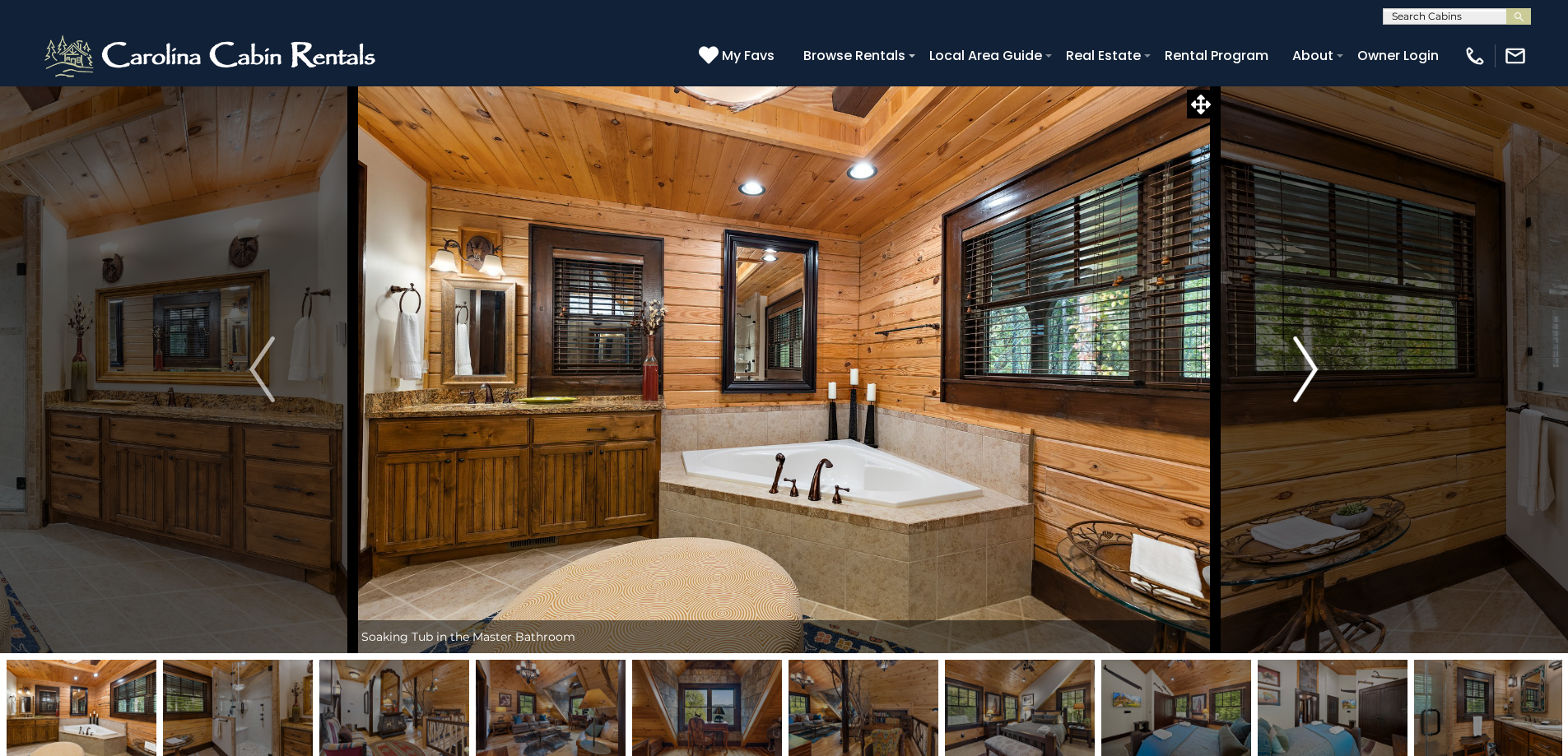
click at [1305, 367] on img "Next" at bounding box center [1306, 369] width 24 height 66
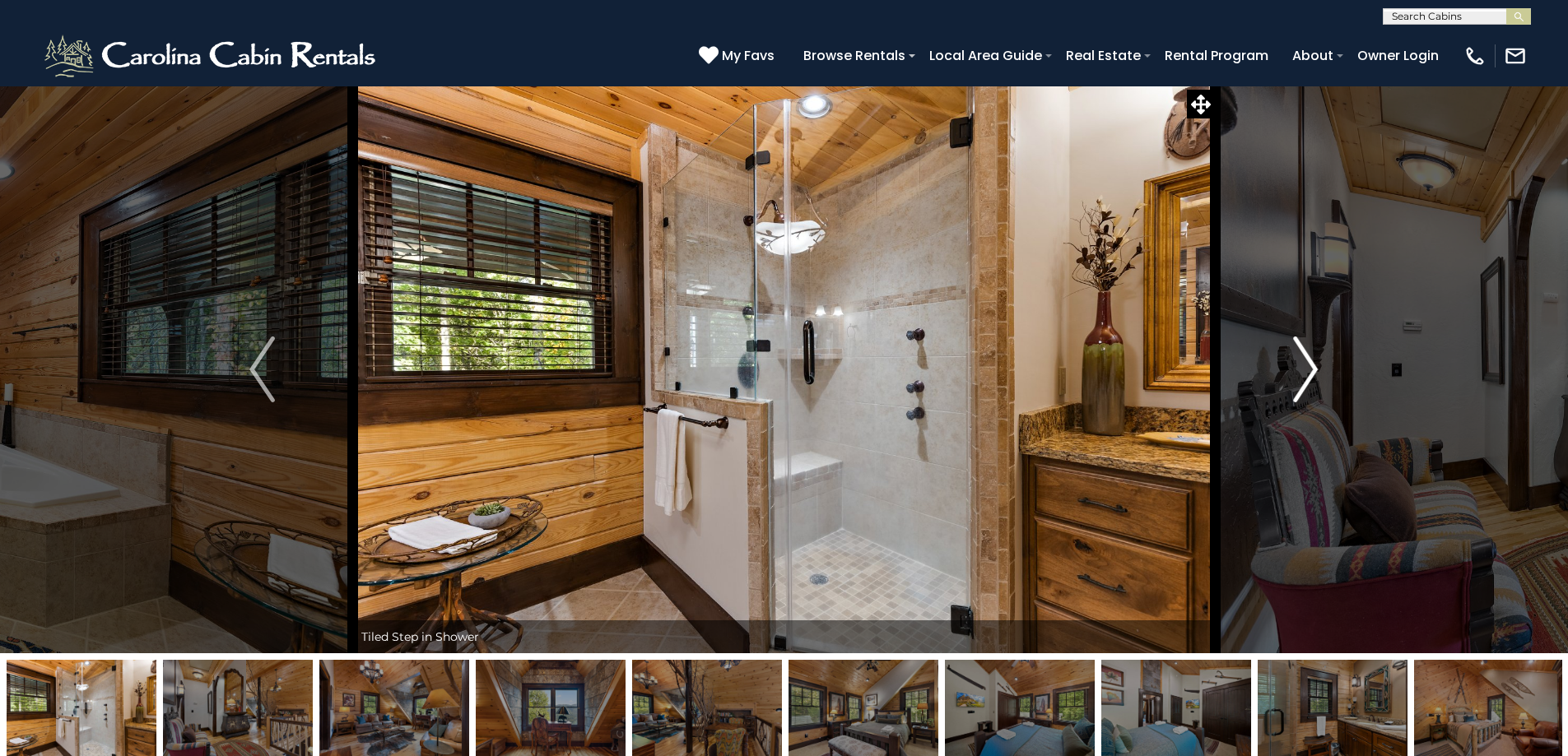
click at [1305, 367] on img "Next" at bounding box center [1306, 369] width 24 height 66
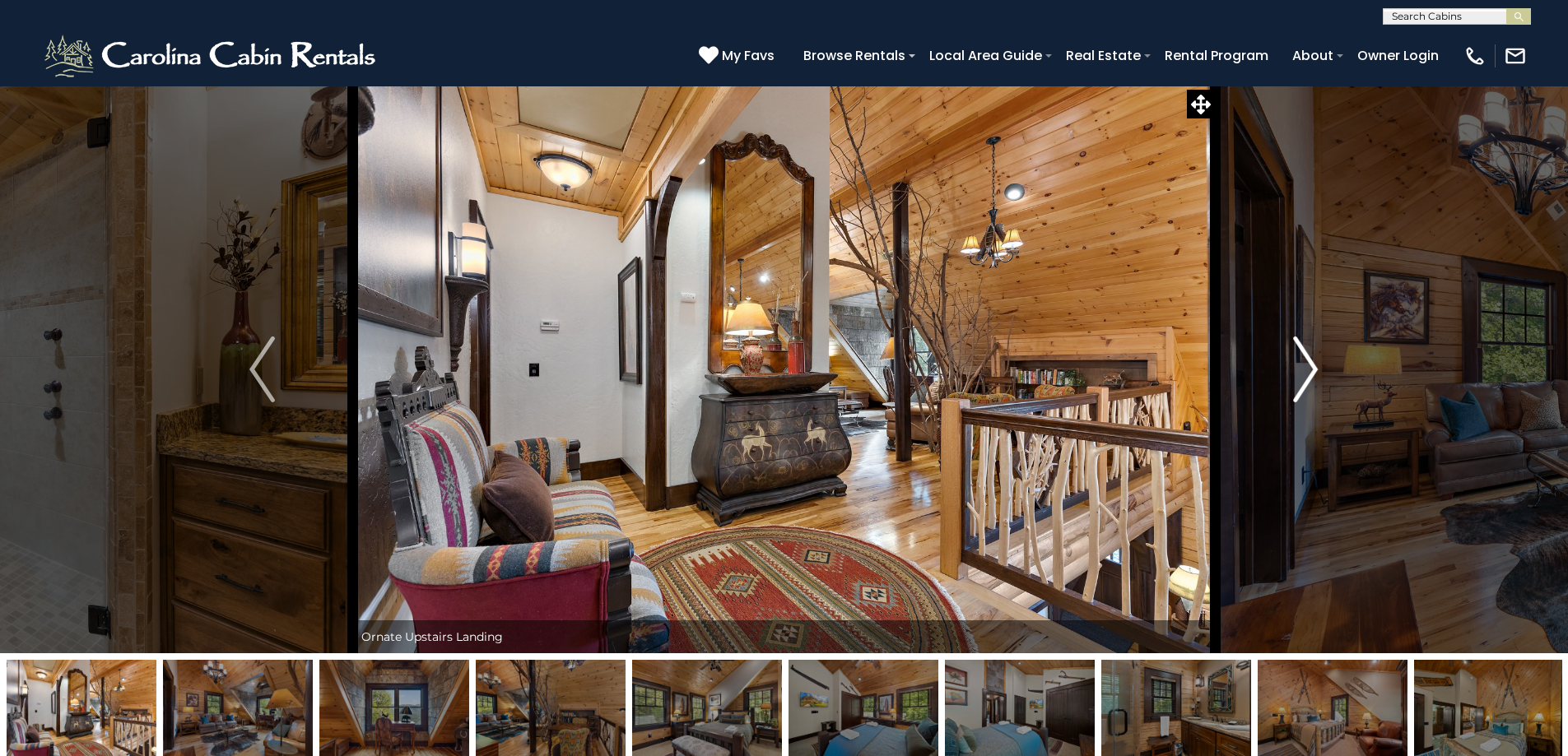
click at [1305, 367] on img "Next" at bounding box center [1306, 369] width 24 height 66
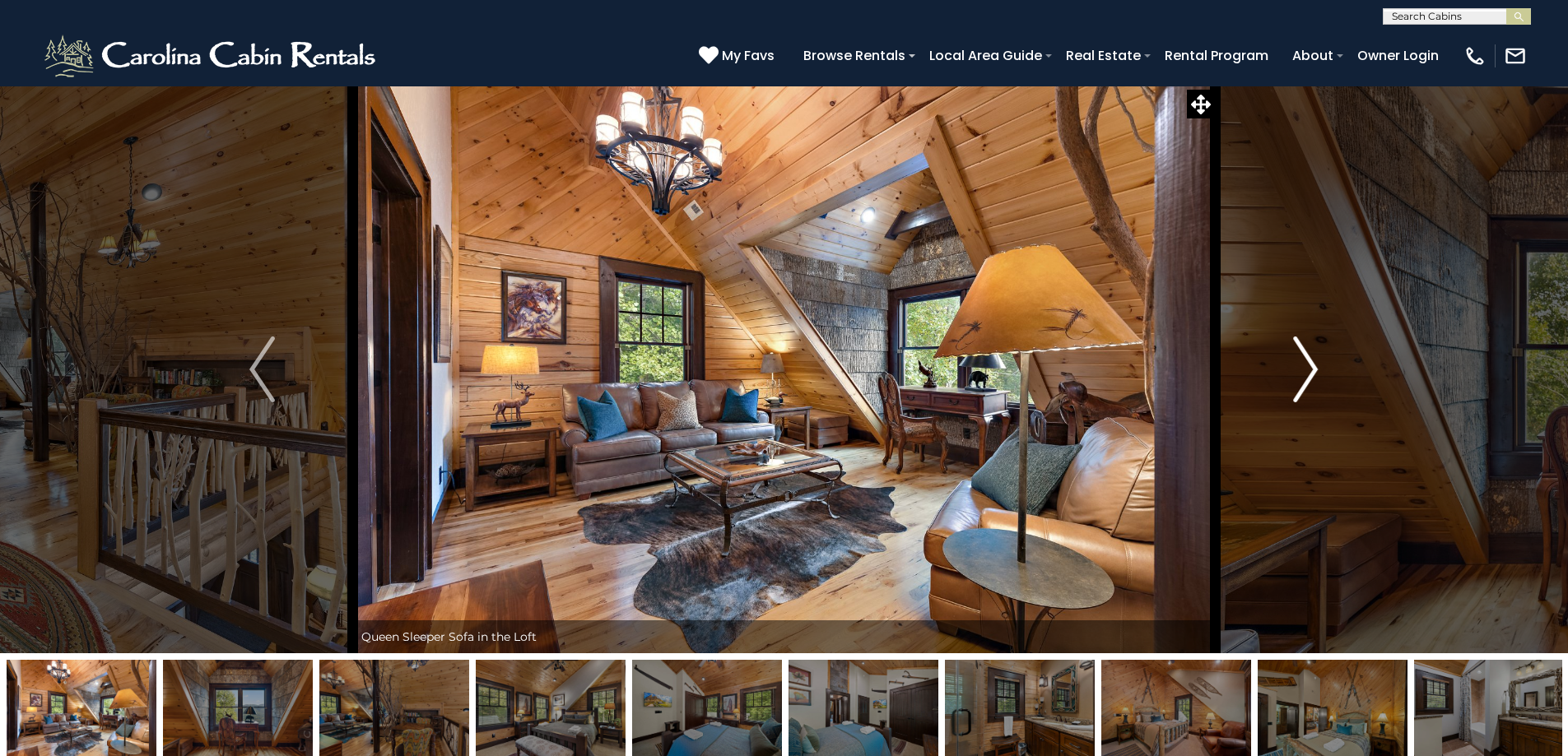
click at [1305, 367] on img "Next" at bounding box center [1306, 369] width 24 height 66
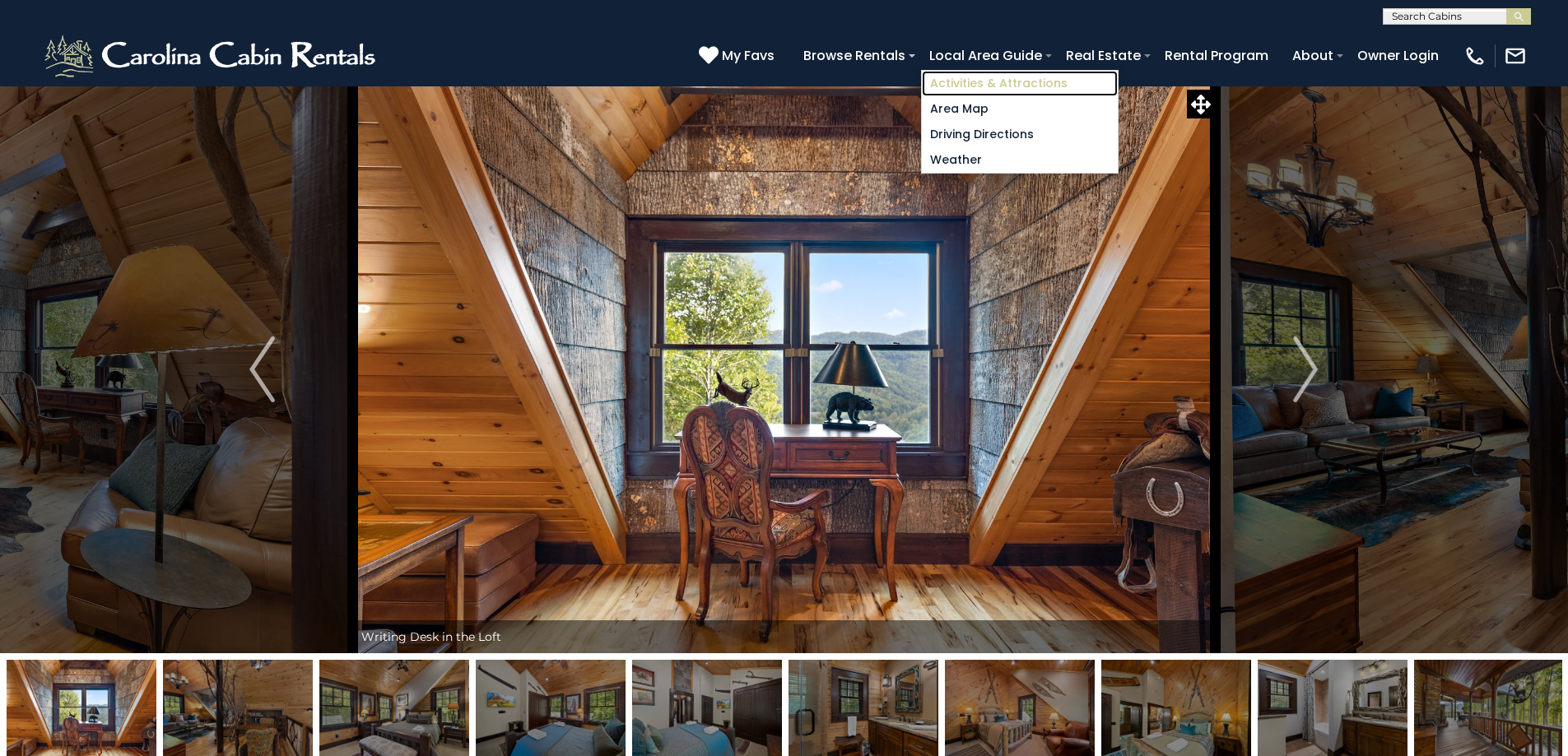
click at [973, 83] on link "Activities & Attractions" at bounding box center [1020, 83] width 196 height 25
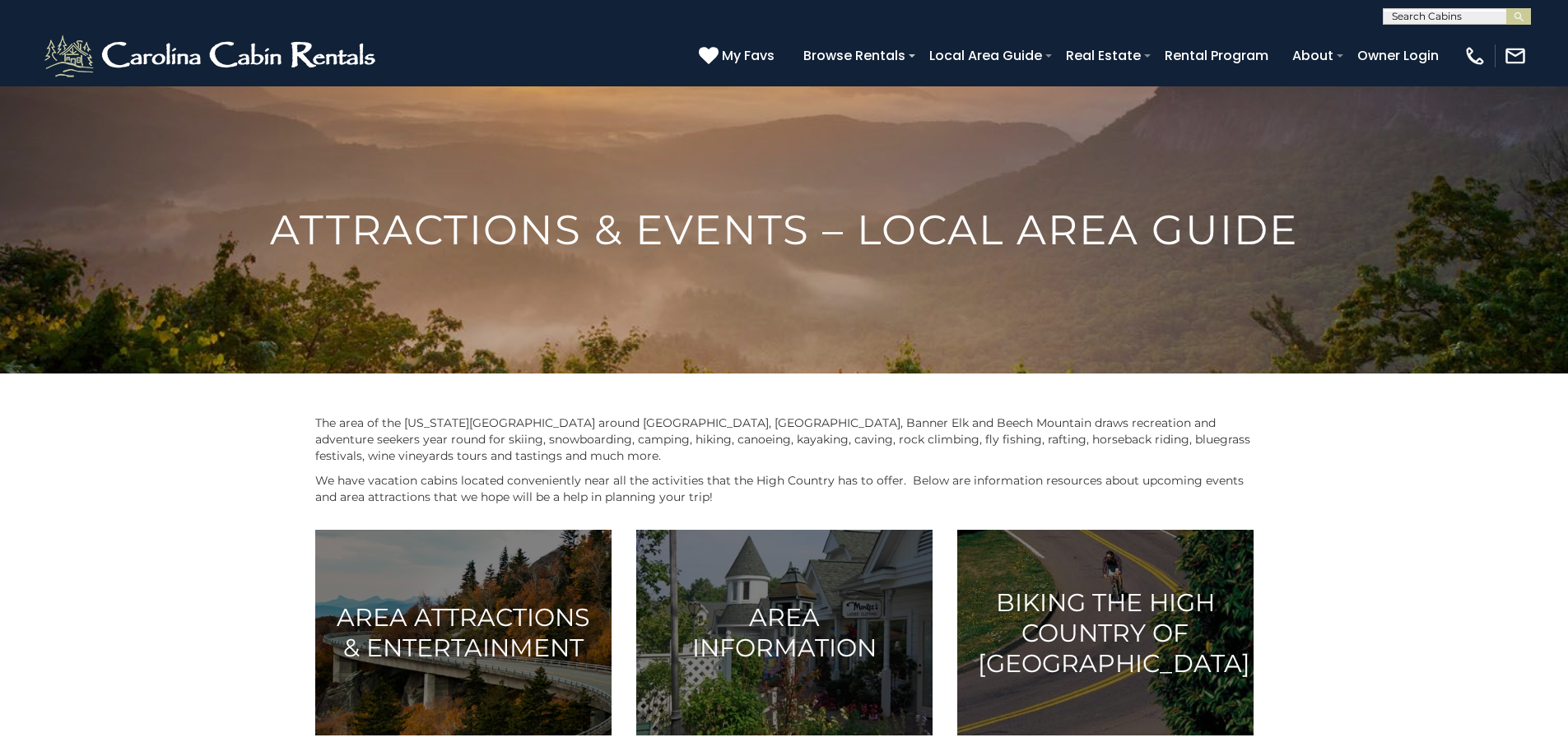
drag, startPoint x: 1567, startPoint y: 226, endPoint x: 1563, endPoint y: 243, distance: 17.5
click at [1563, 243] on h1 "Attractions & Events – Local Area Guide" at bounding box center [784, 230] width 1568 height 50
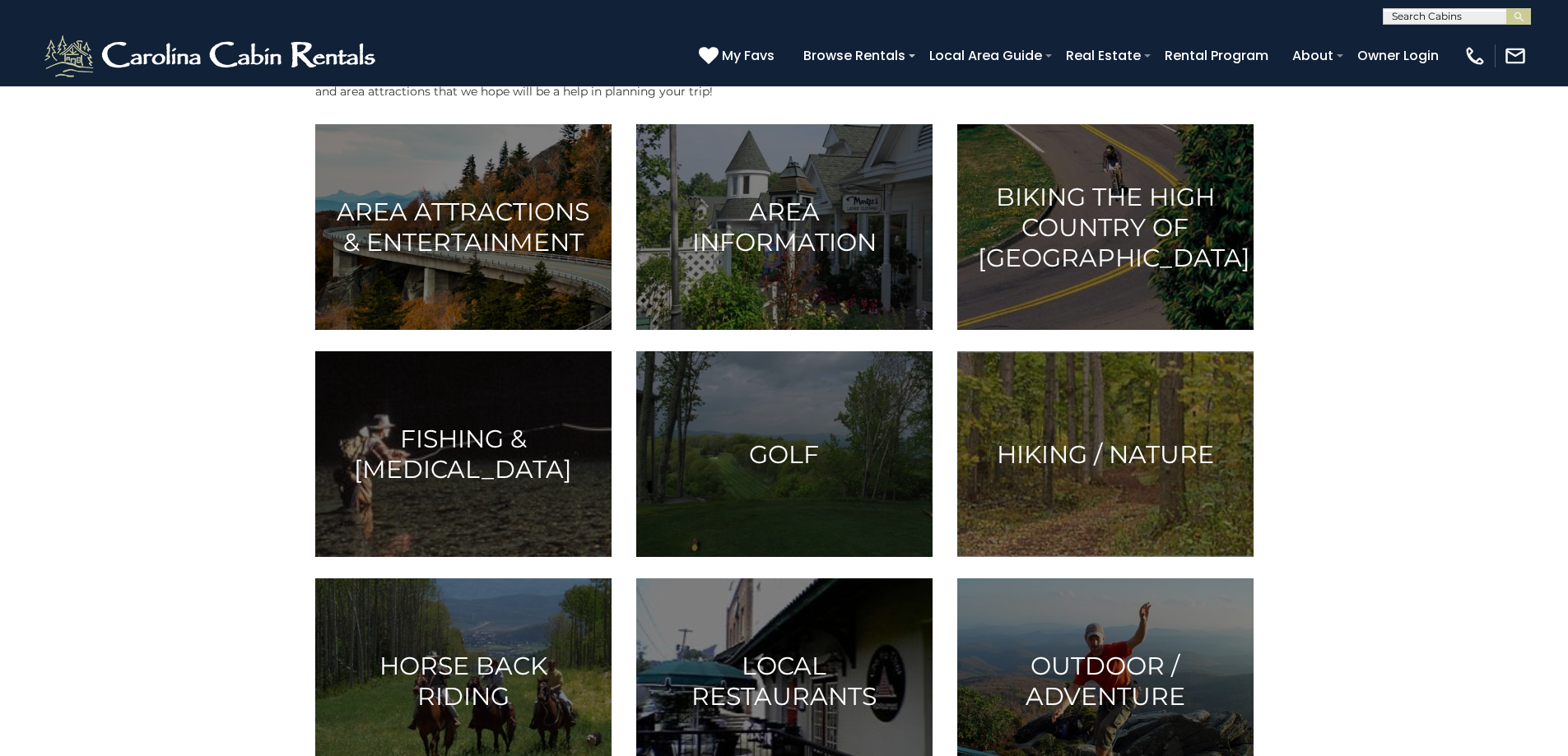
scroll to position [431, 0]
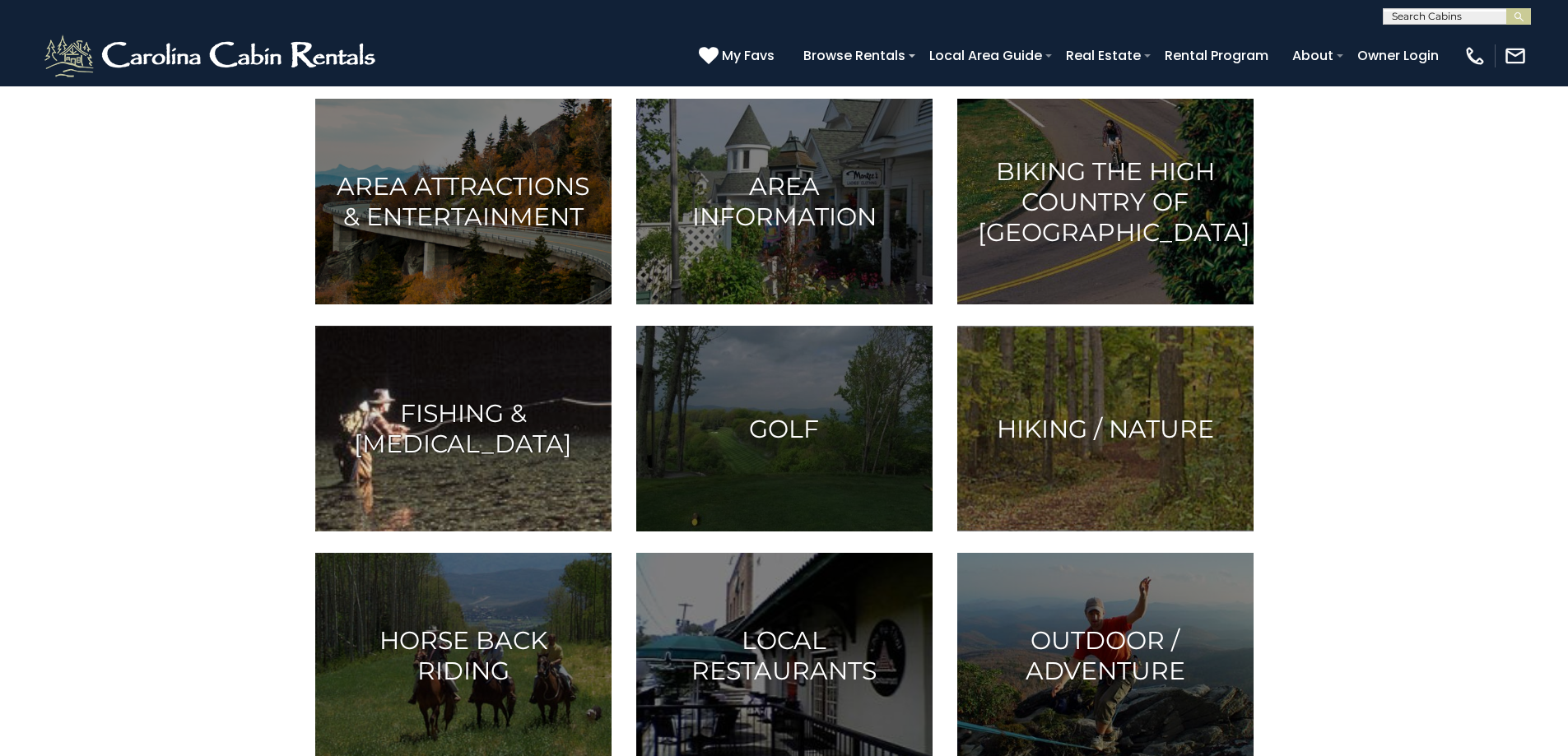
click at [423, 423] on h3 "Fishing & Boating" at bounding box center [463, 428] width 256 height 61
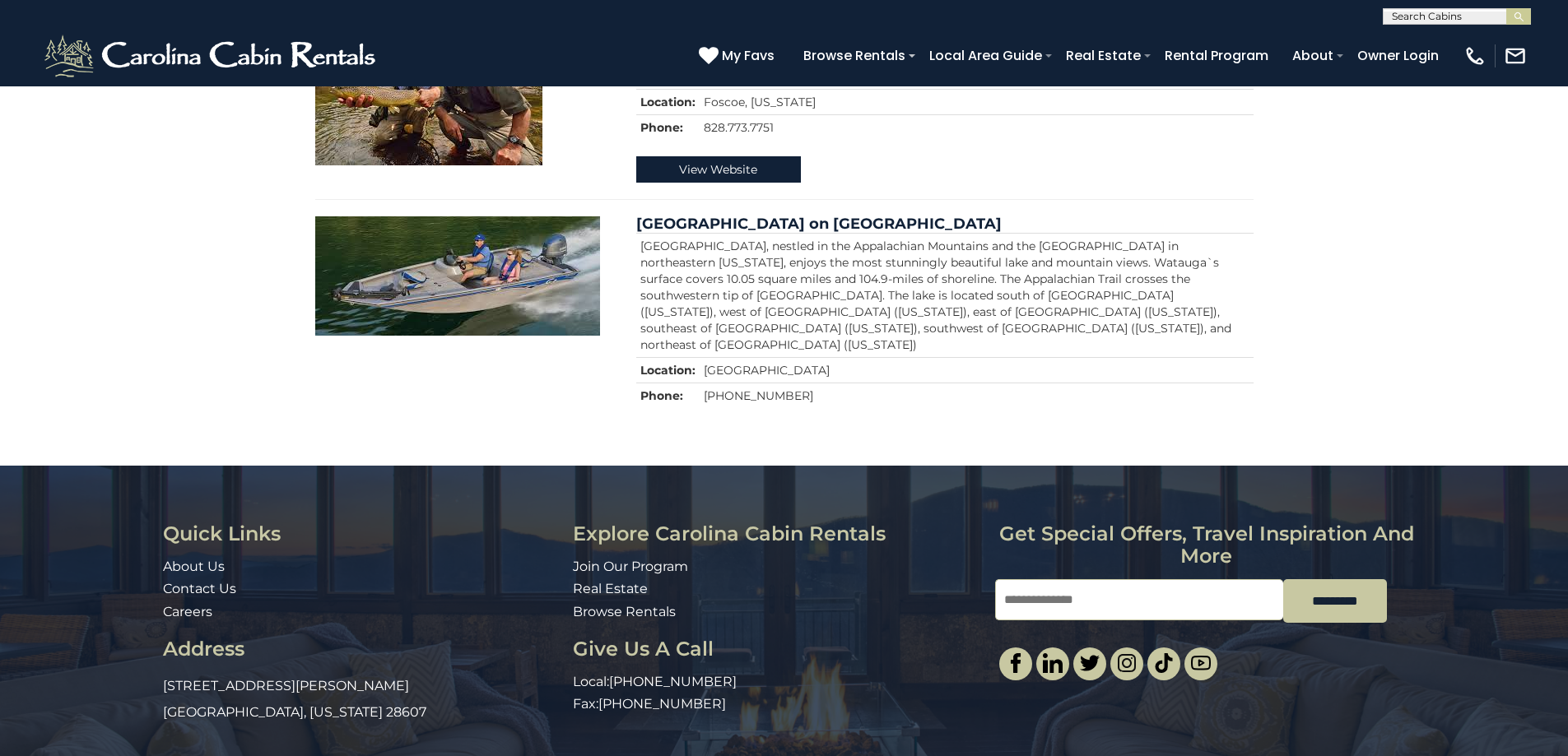
scroll to position [220, 0]
